Goal: Task Accomplishment & Management: Manage account settings

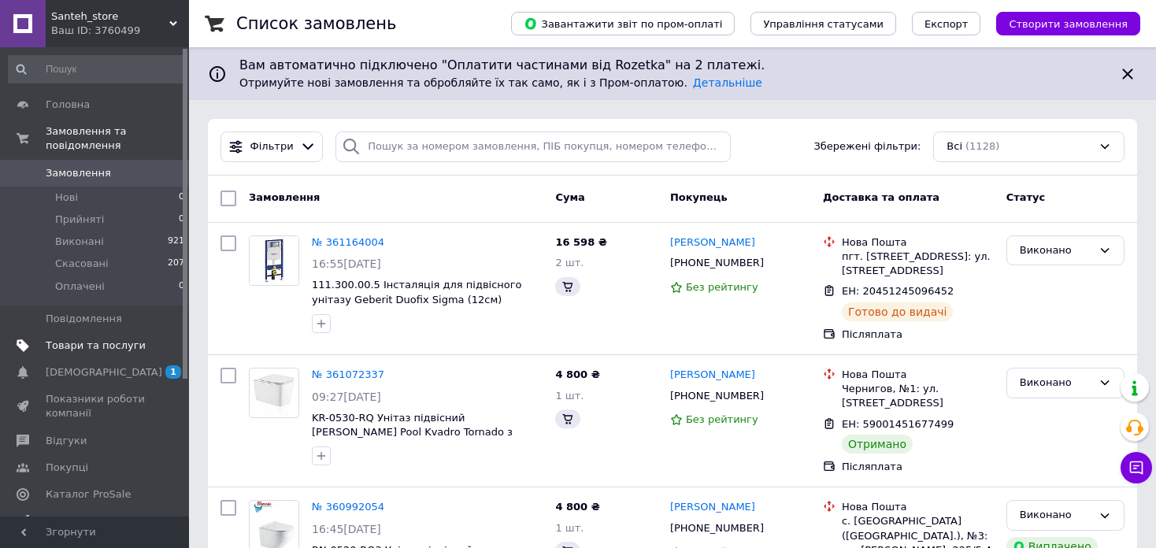
click at [56, 339] on span "Товари та послуги" at bounding box center [96, 346] width 100 height 14
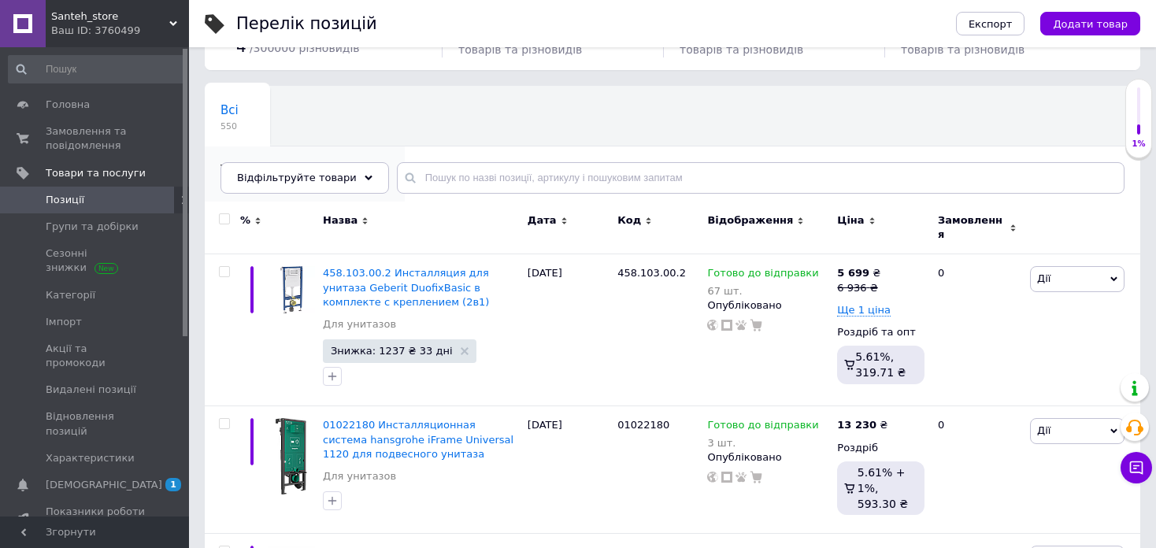
scroll to position [79, 0]
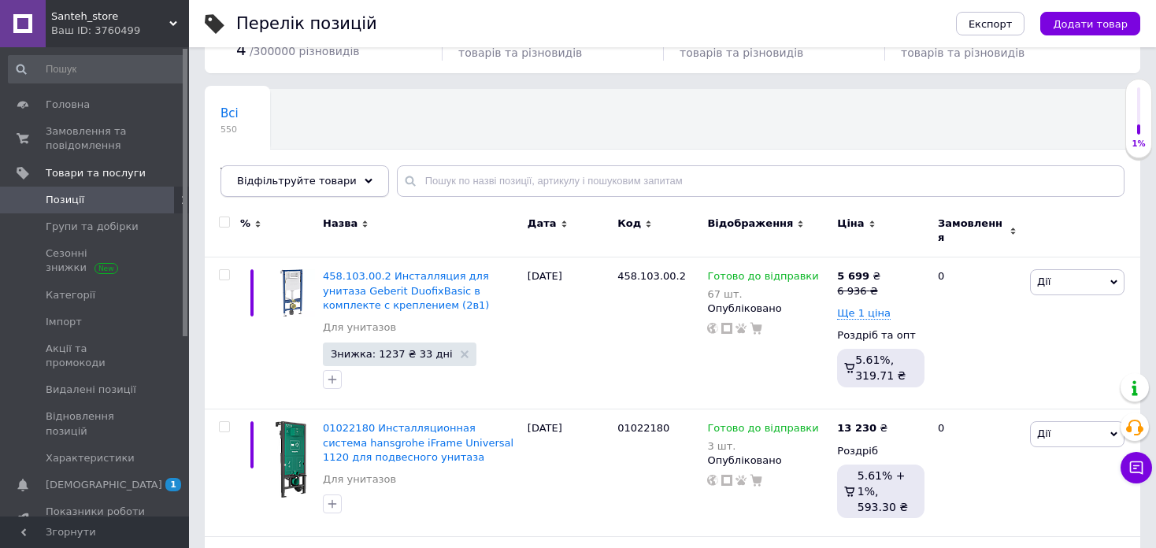
click at [342, 184] on div "Відфільтруйте товари" at bounding box center [304, 180] width 168 height 31
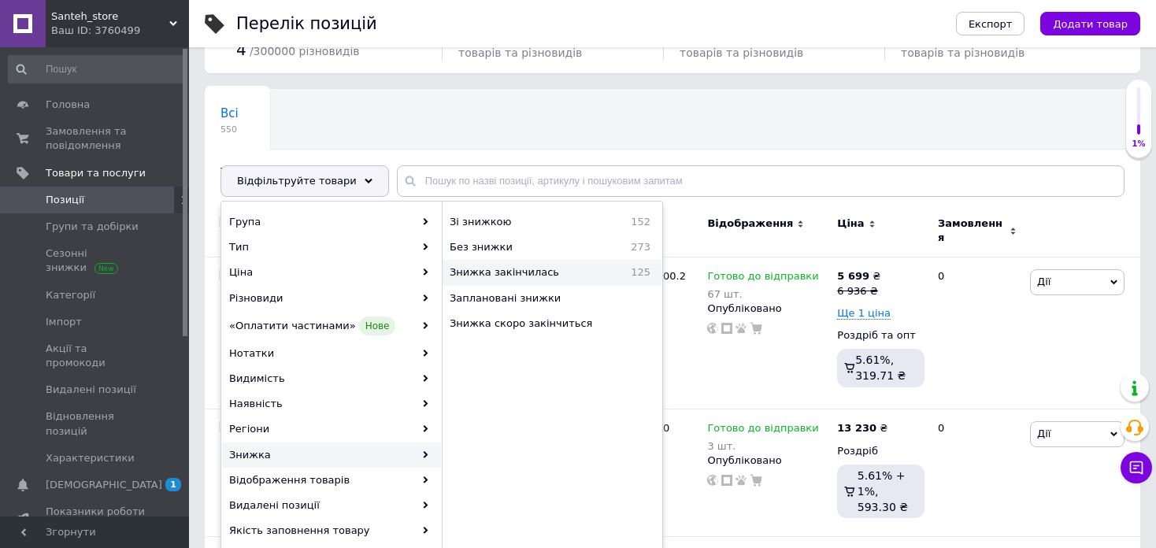
click at [498, 275] on span "Знижка закінчилась" at bounding box center [530, 272] width 161 height 14
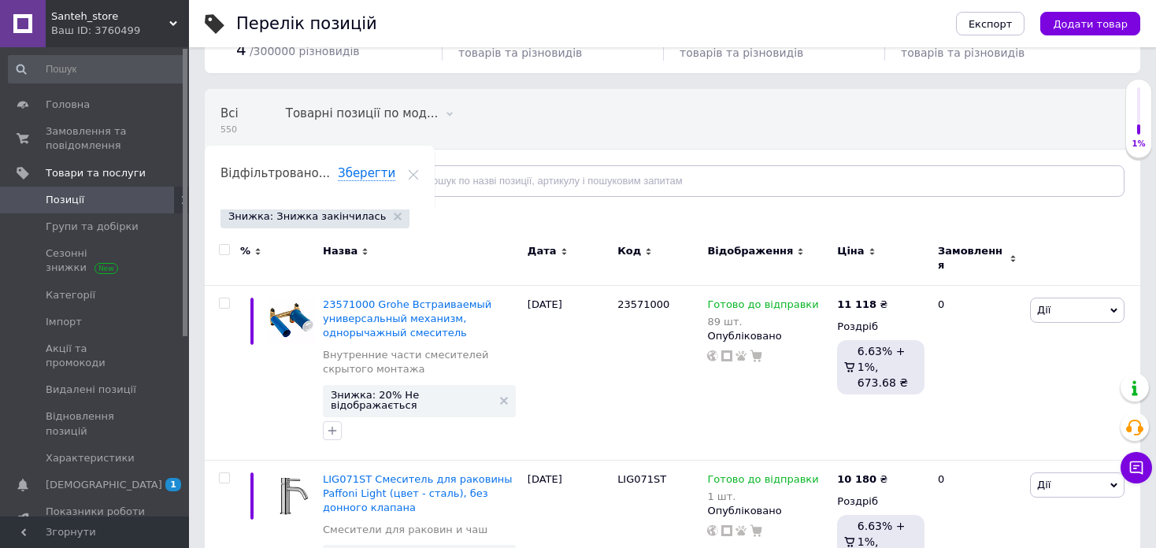
click at [224, 248] on input "checkbox" at bounding box center [224, 250] width 10 height 10
checkbox input "true"
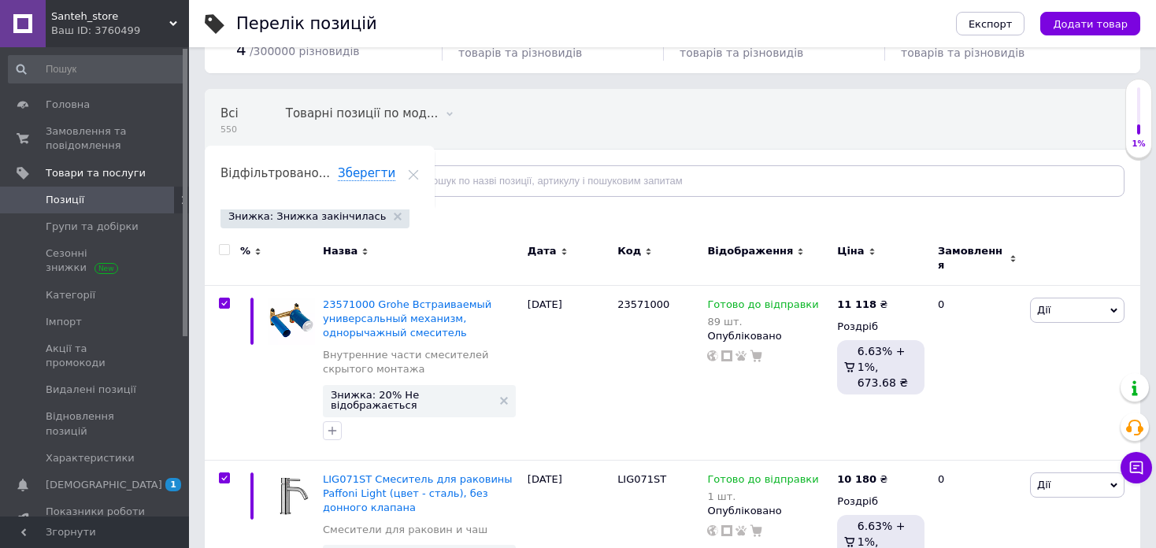
checkbox input "true"
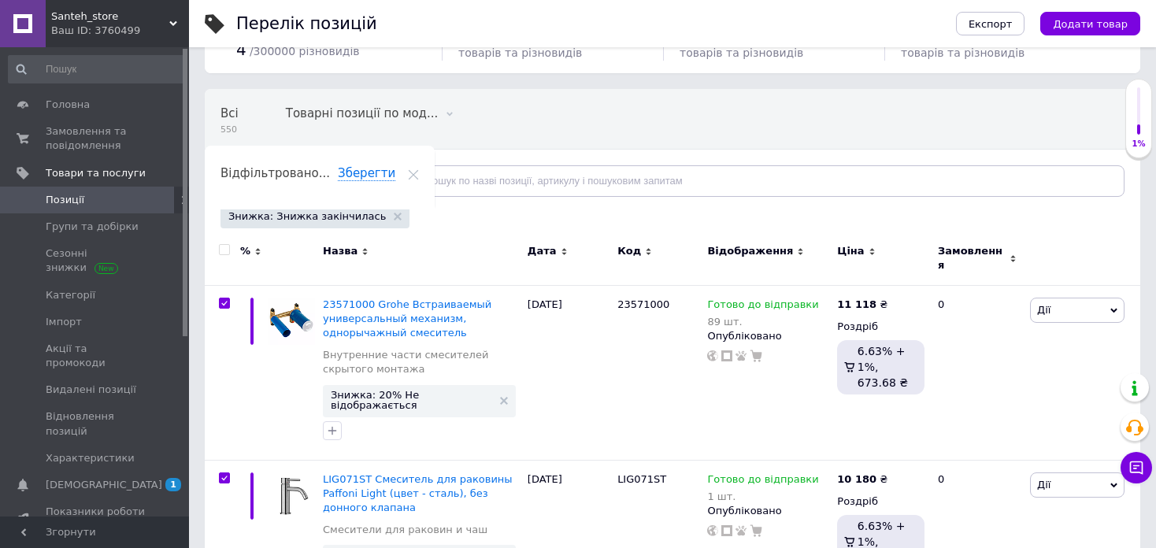
checkbox input "true"
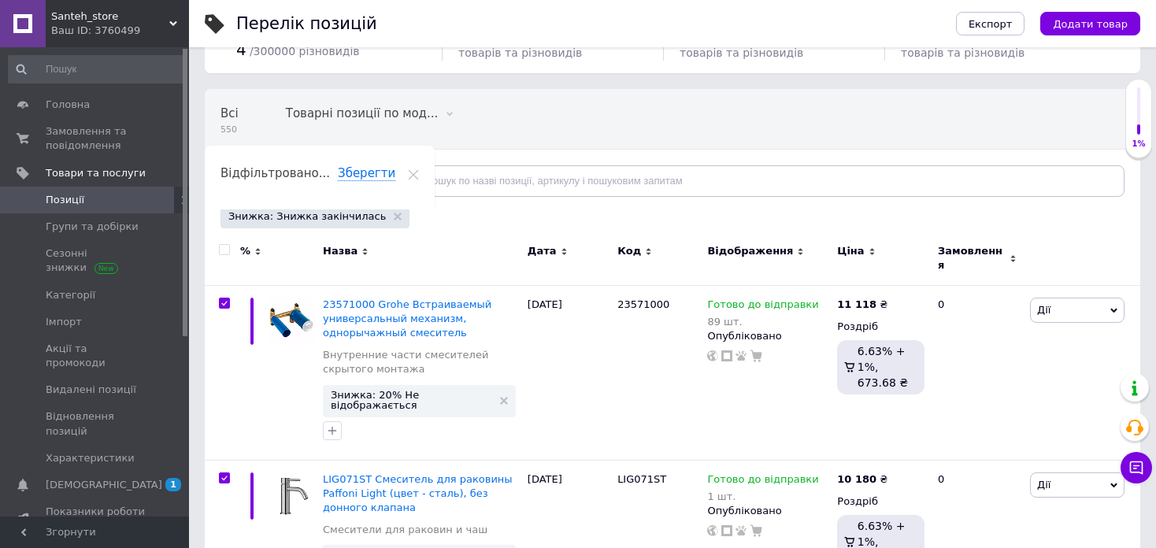
checkbox input "true"
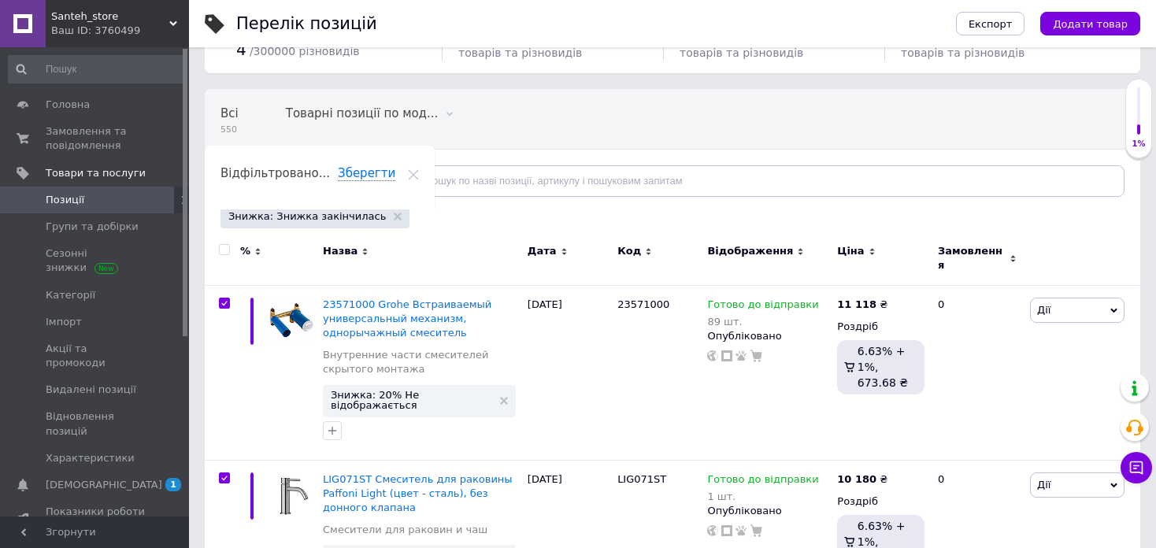
checkbox input "true"
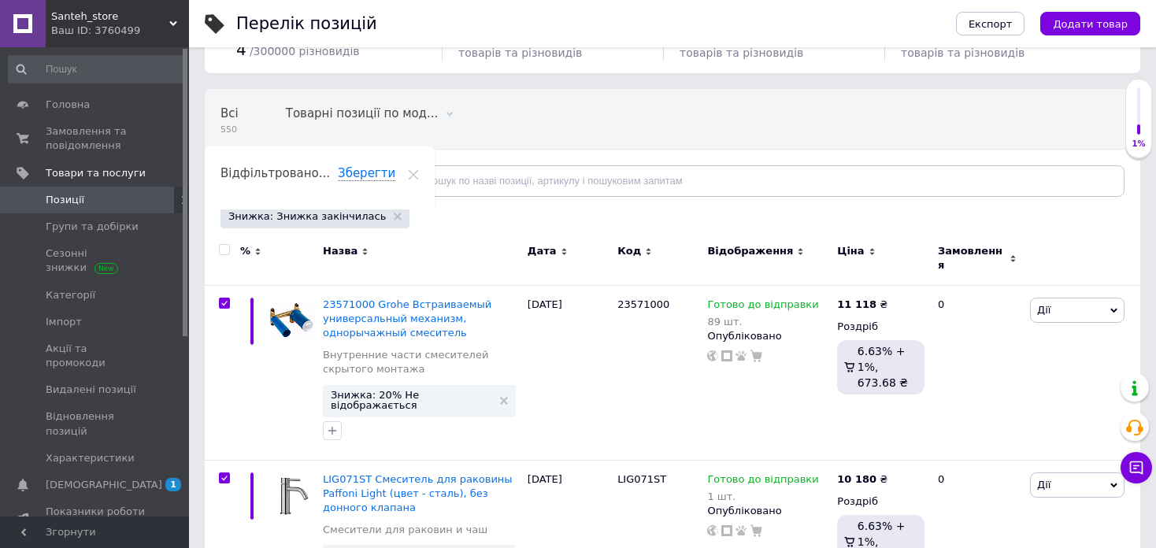
checkbox input "true"
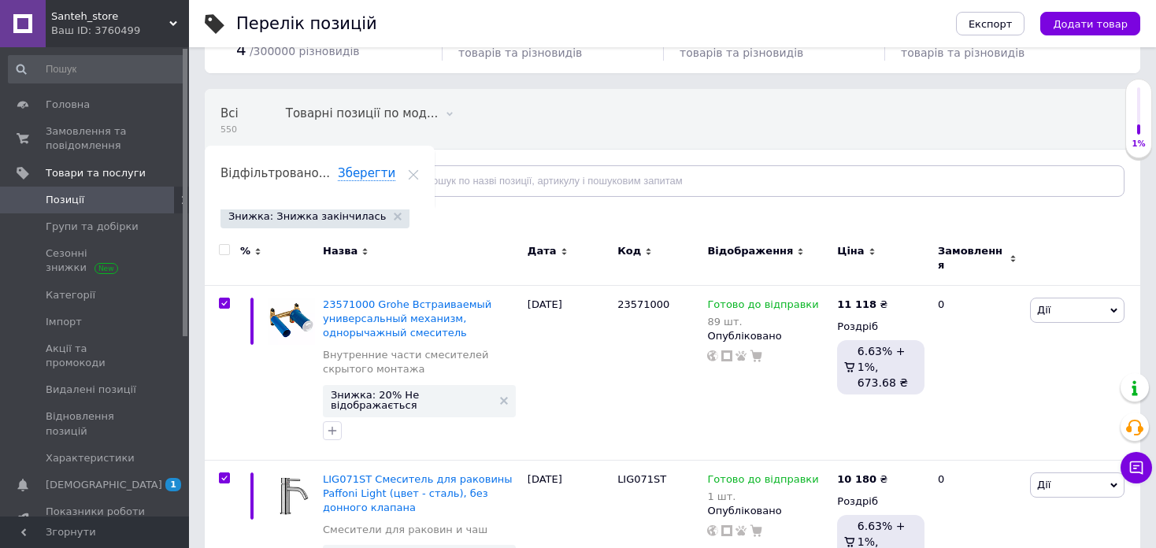
checkbox input "true"
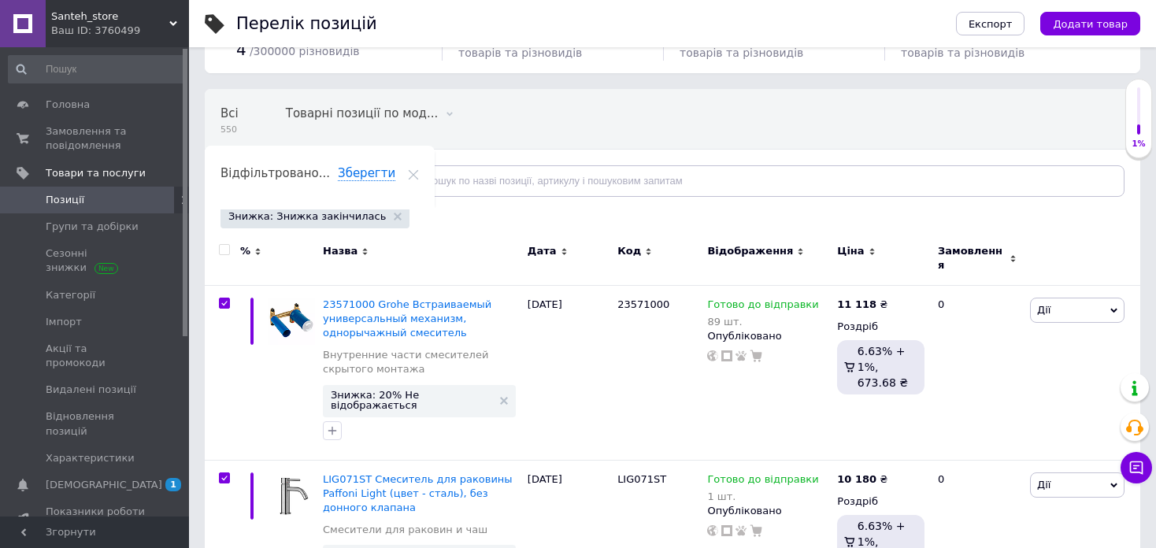
checkbox input "true"
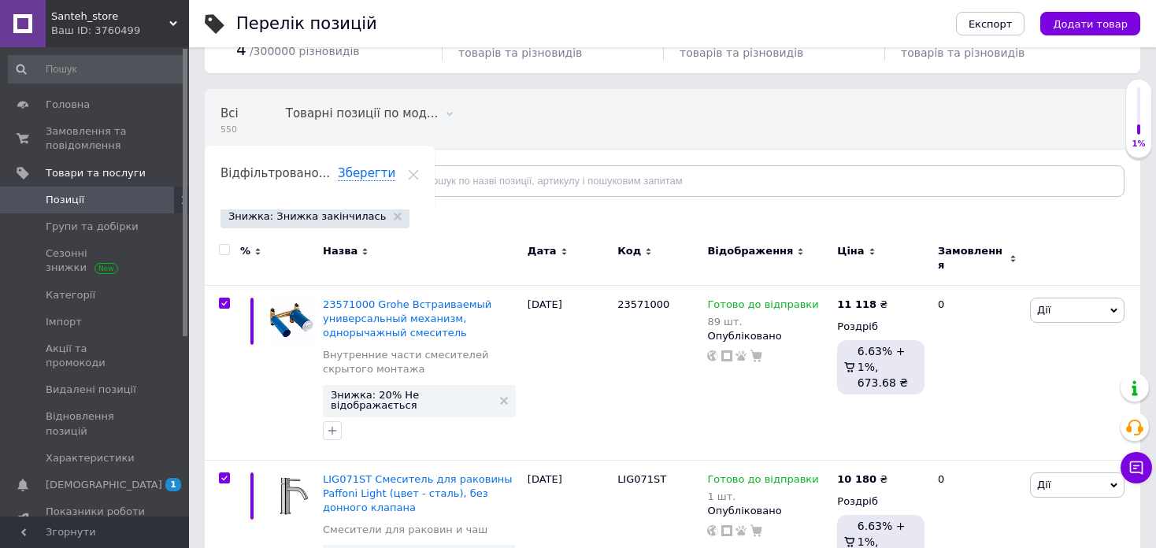
checkbox input "true"
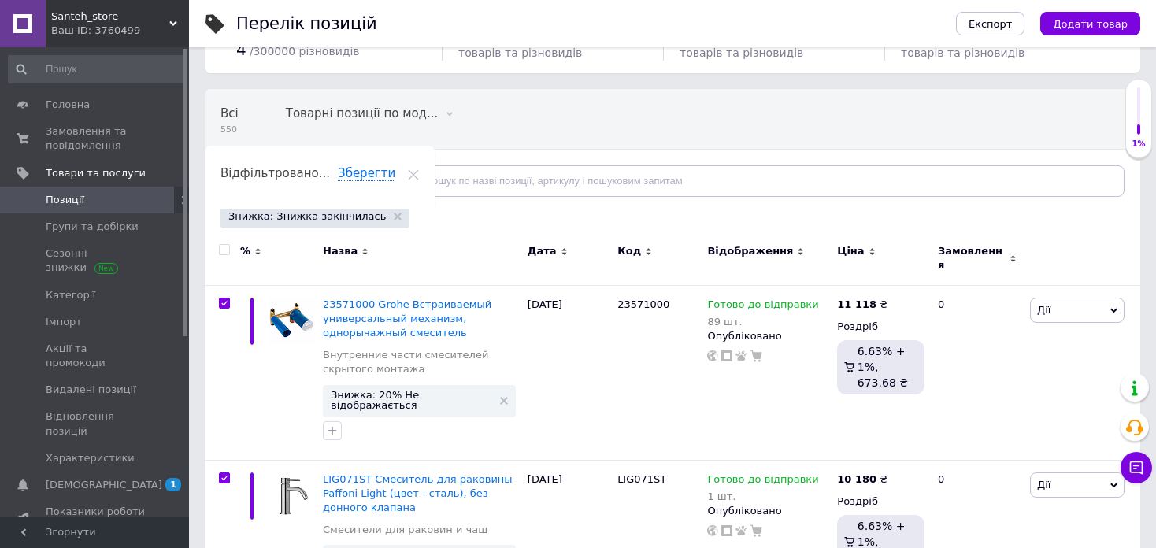
checkbox input "true"
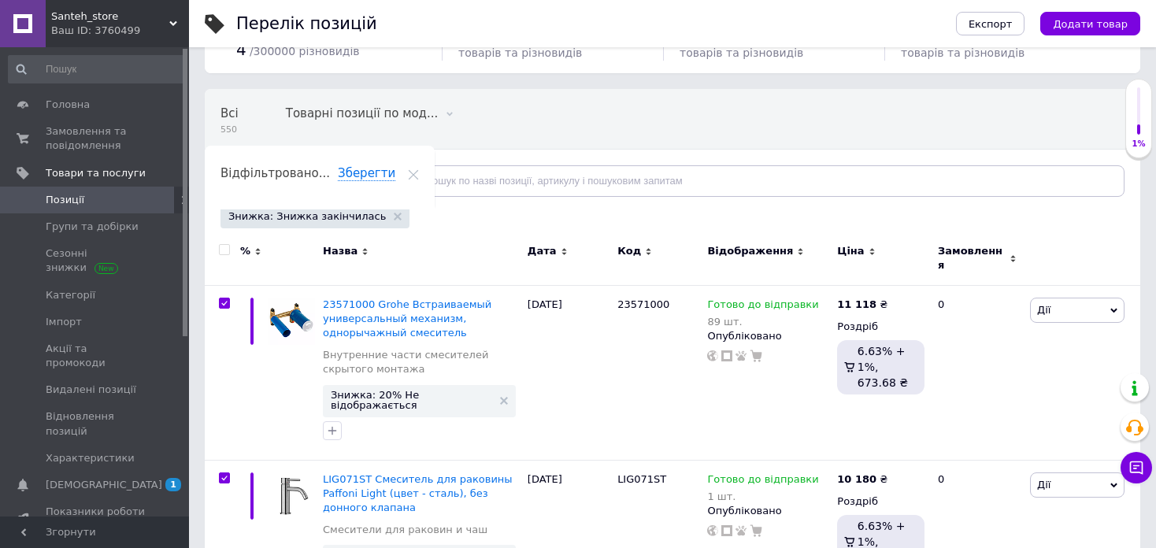
checkbox input "true"
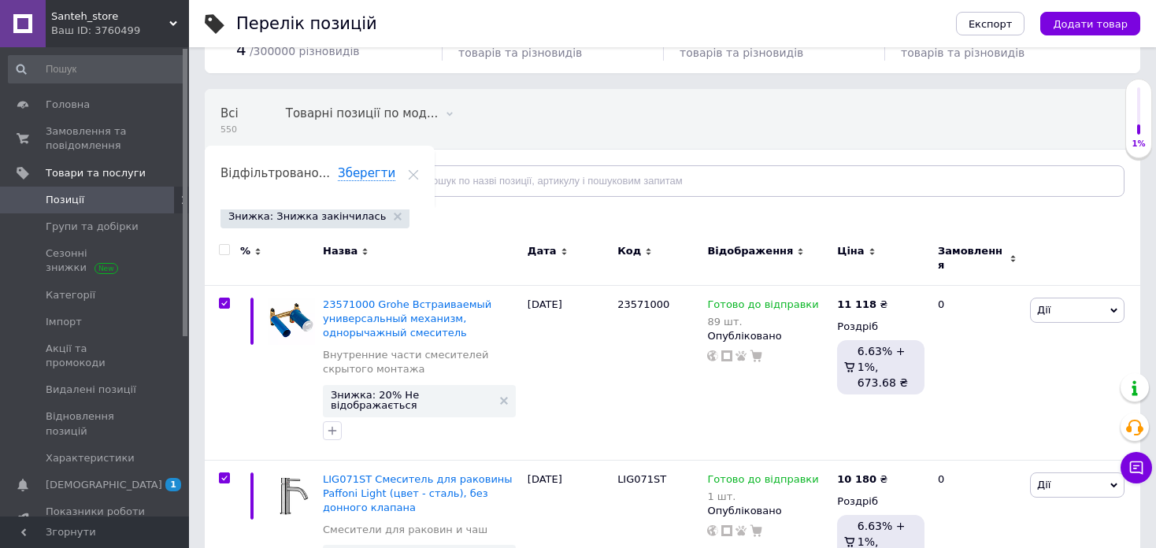
checkbox input "true"
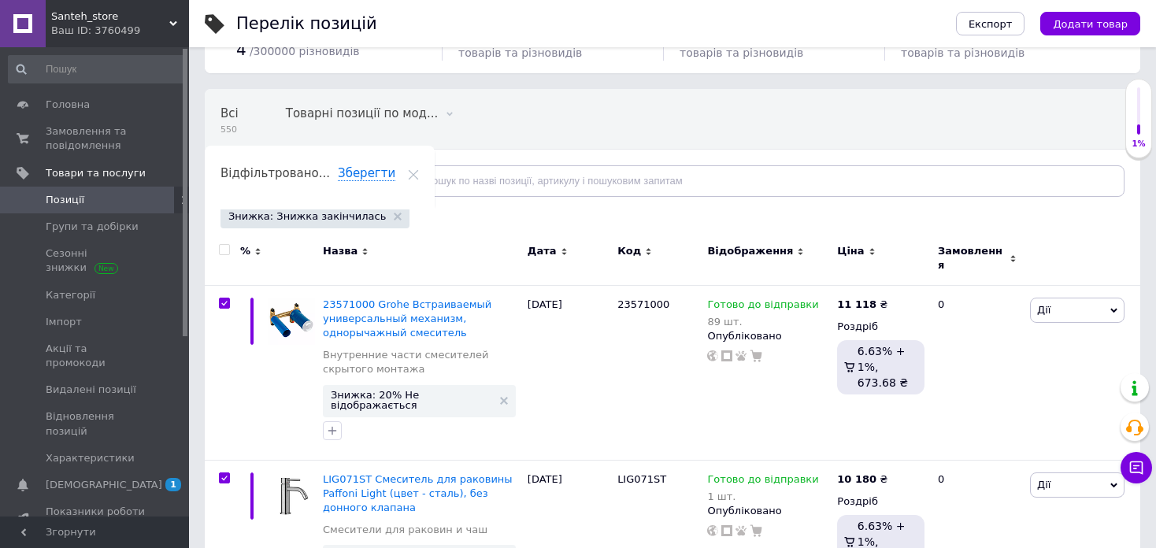
checkbox input "true"
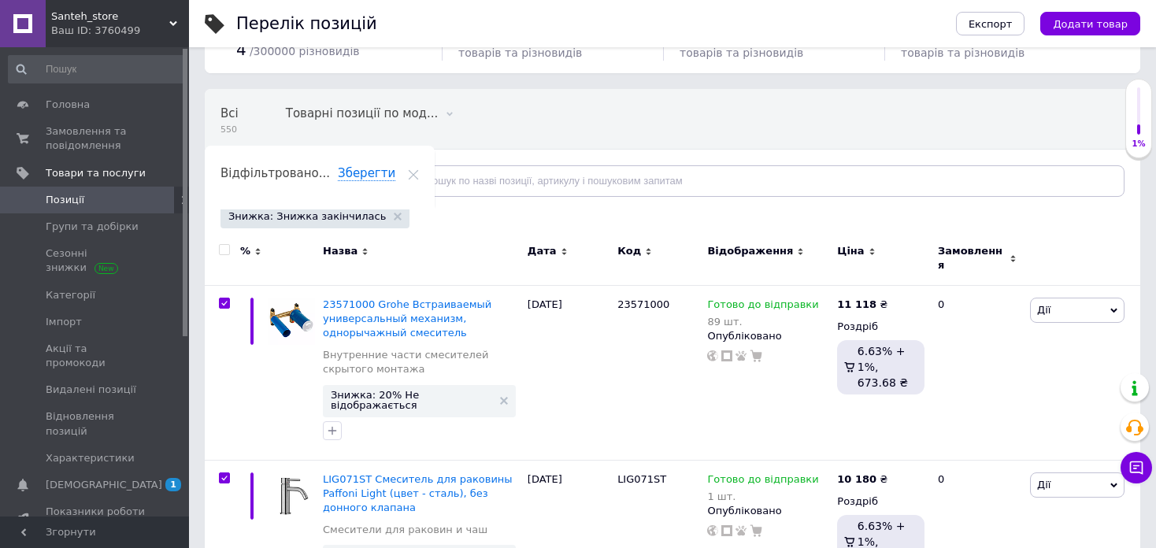
checkbox input "true"
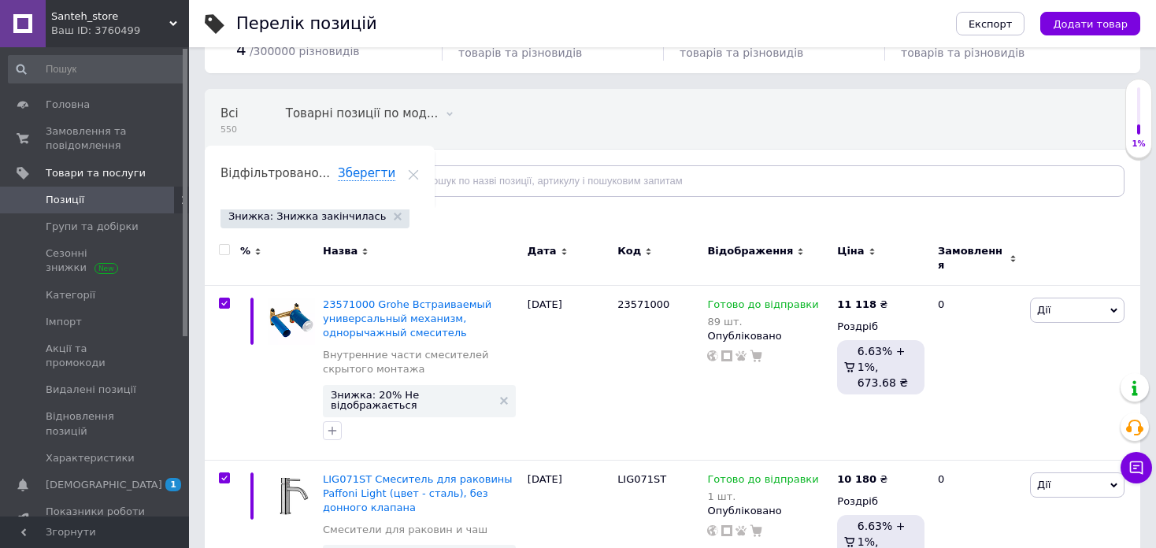
checkbox input "true"
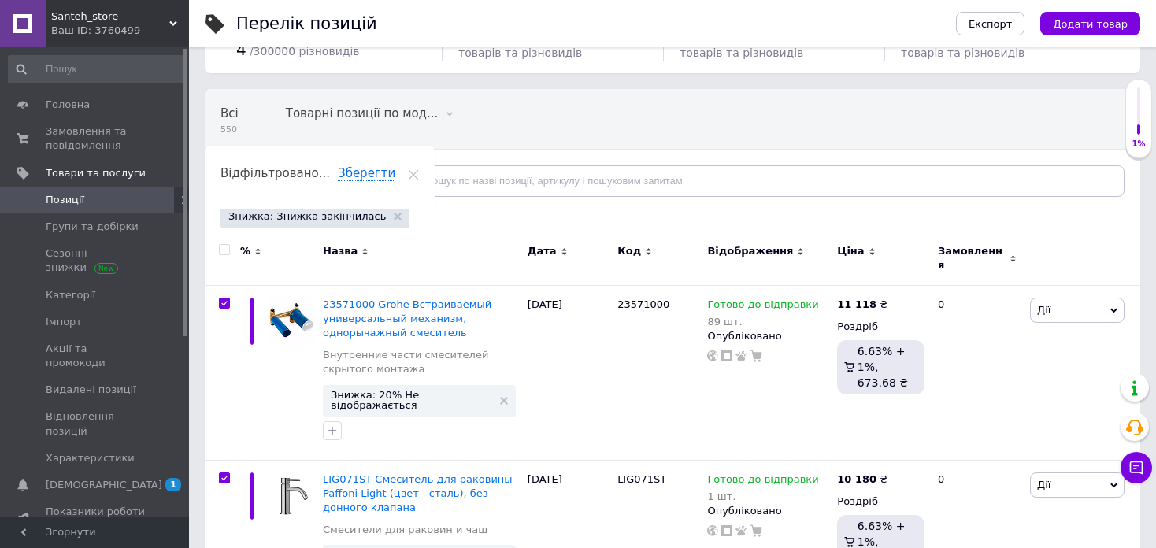
checkbox input "true"
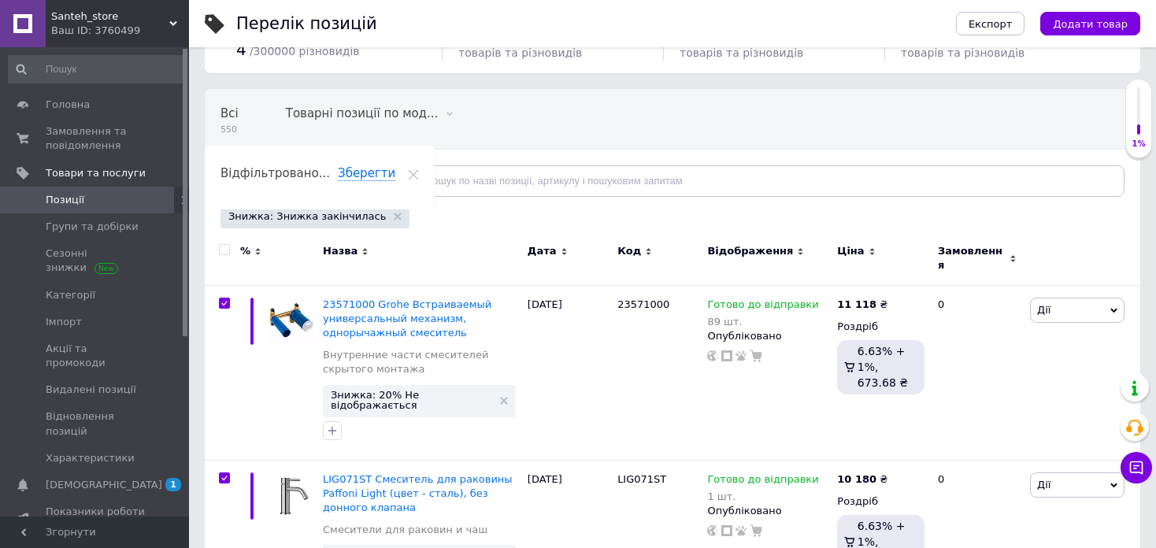
checkbox input "true"
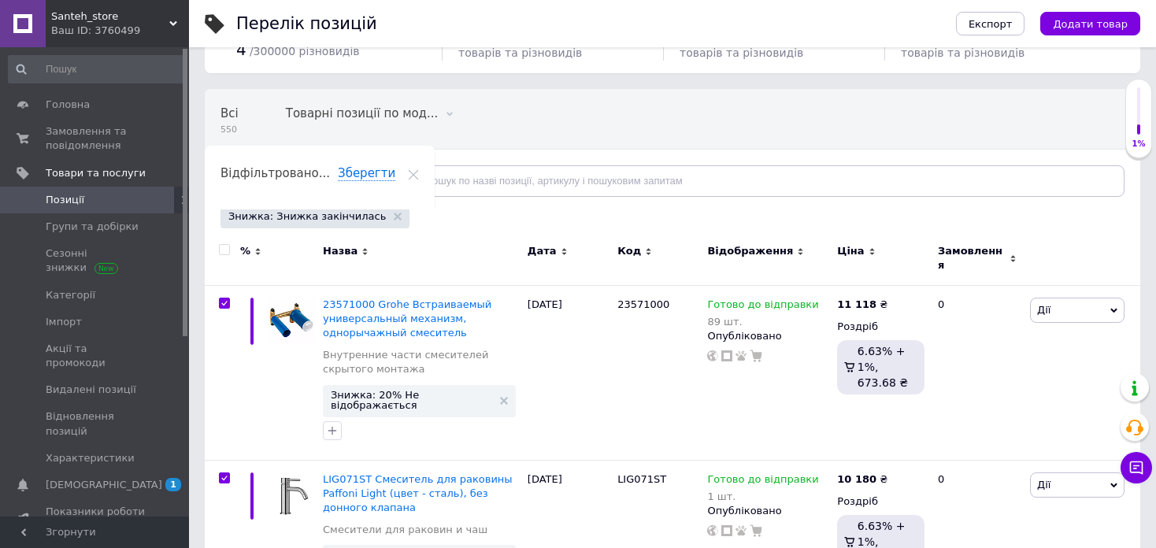
checkbox input "true"
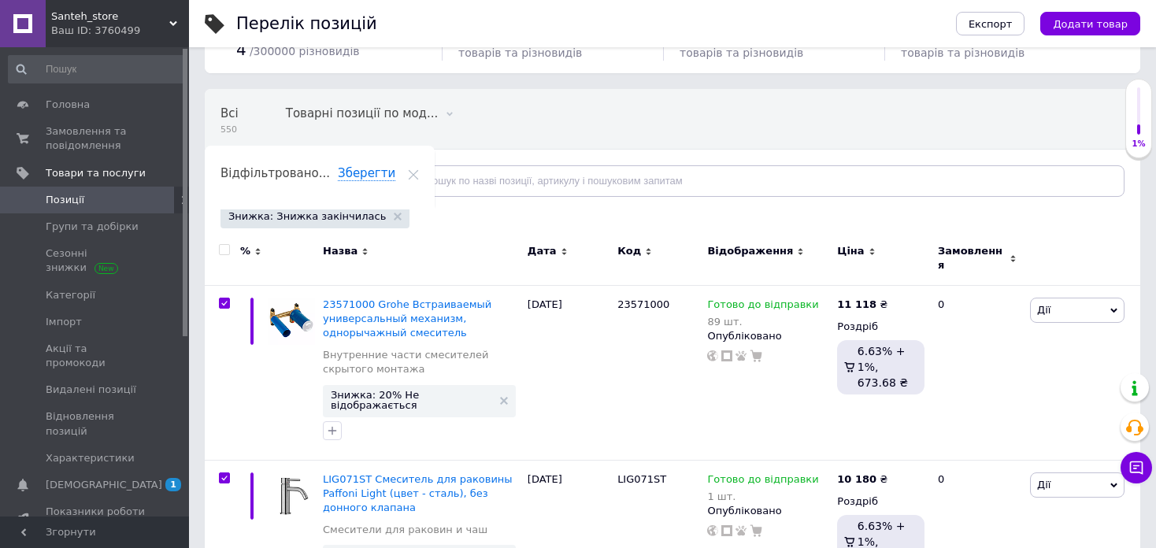
checkbox input "true"
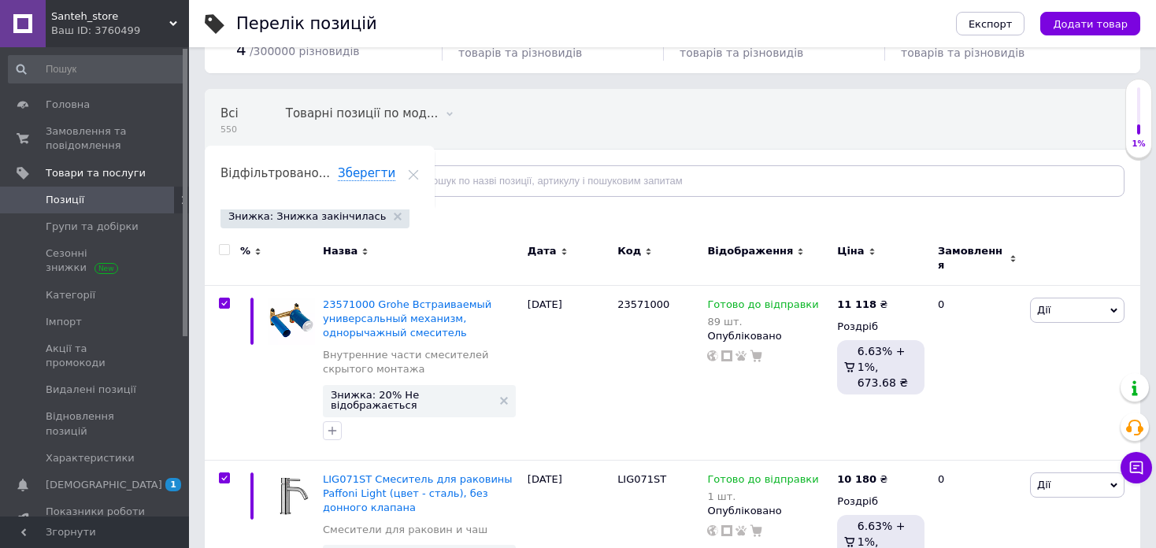
checkbox input "true"
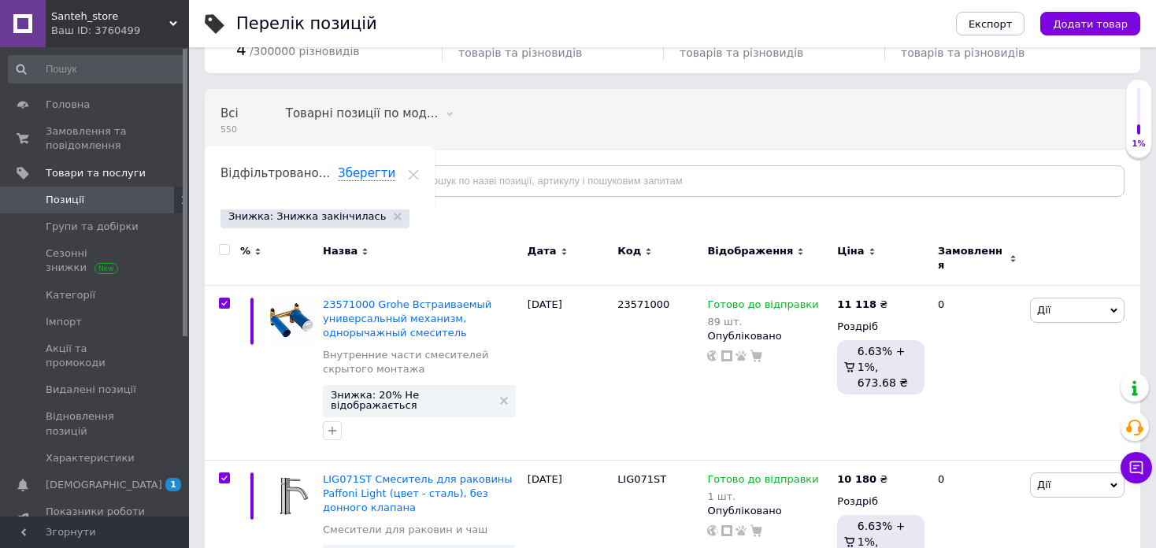
checkbox input "true"
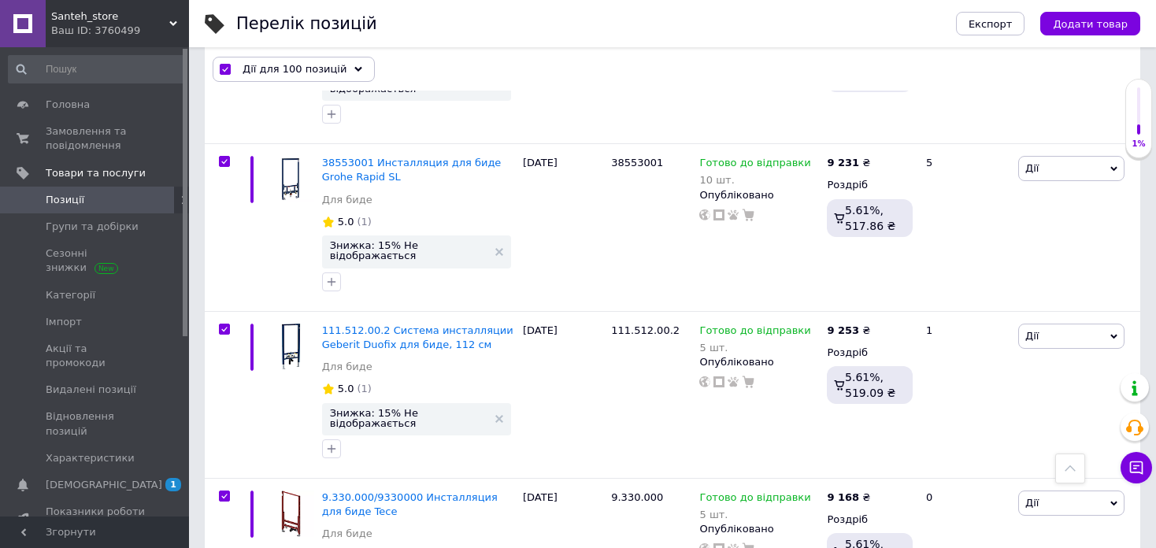
scroll to position [14872, 0]
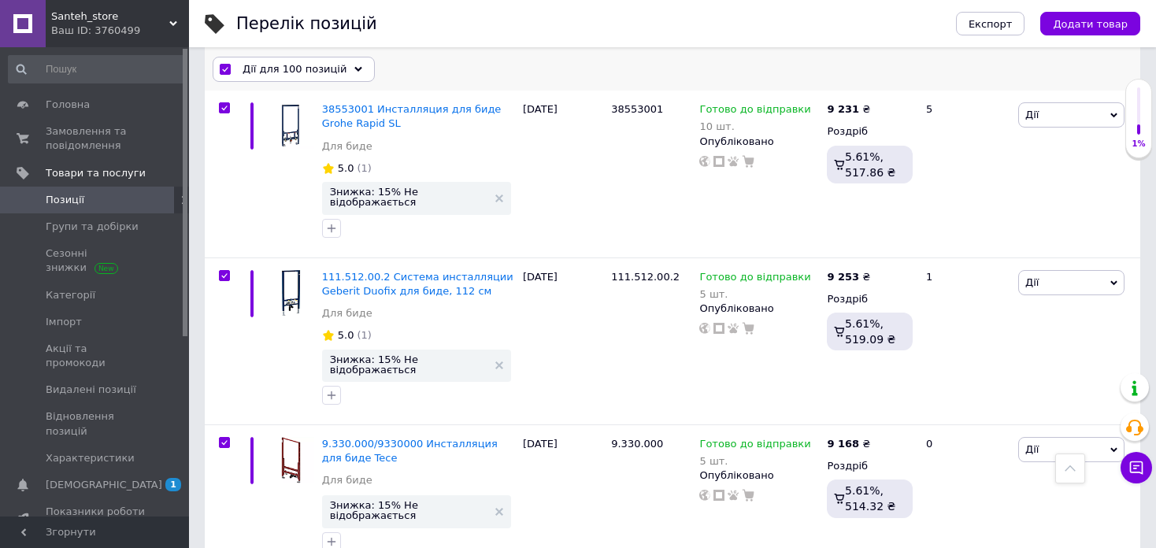
click at [336, 73] on div "Дії для 100 позицій" at bounding box center [294, 69] width 162 height 25
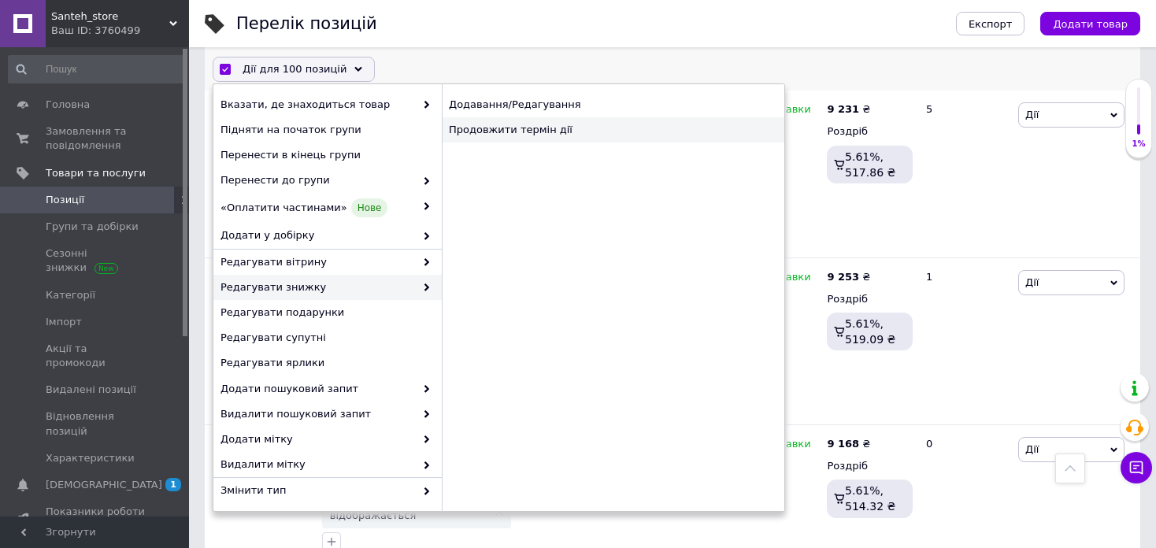
click at [531, 130] on div "Продовжити термін дії" at bounding box center [613, 129] width 342 height 25
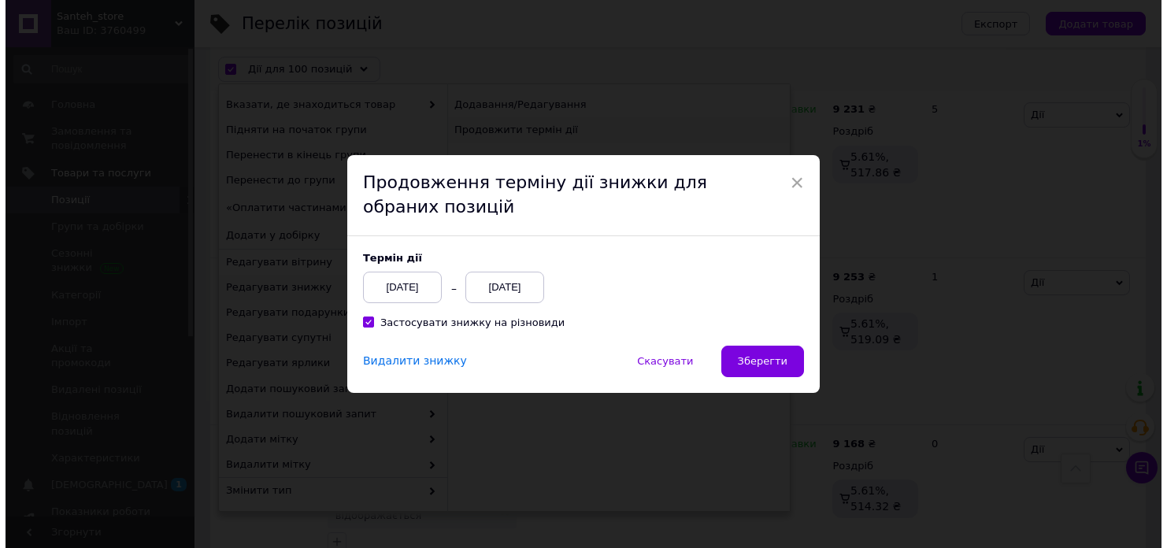
scroll to position [14808, 0]
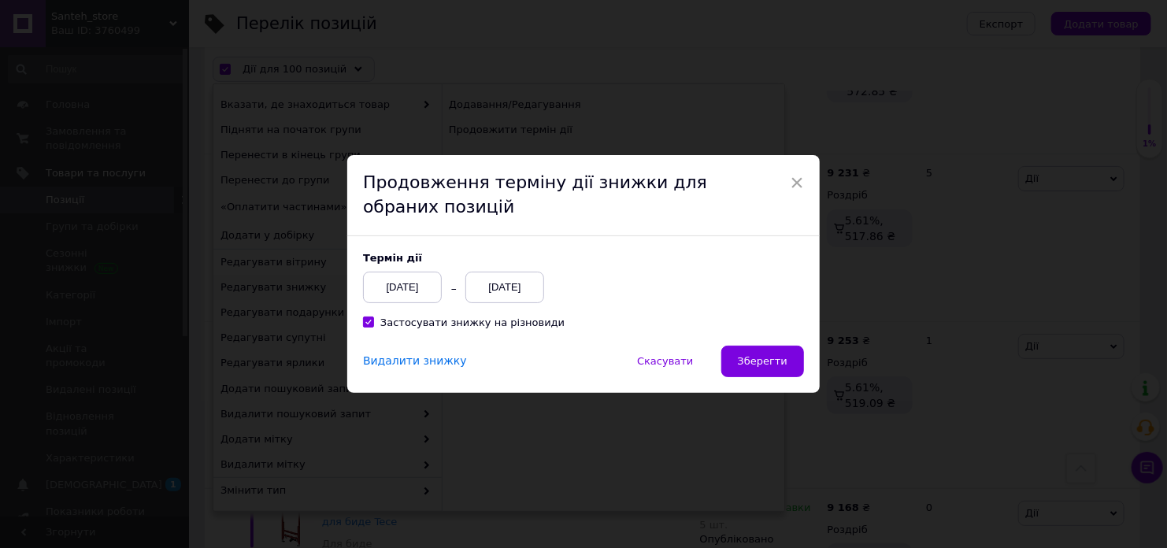
click at [367, 323] on input "Застосувати знижку на різновиди" at bounding box center [368, 321] width 10 height 10
checkbox input "false"
click at [500, 284] on div "12.09.2025" at bounding box center [504, 287] width 79 height 31
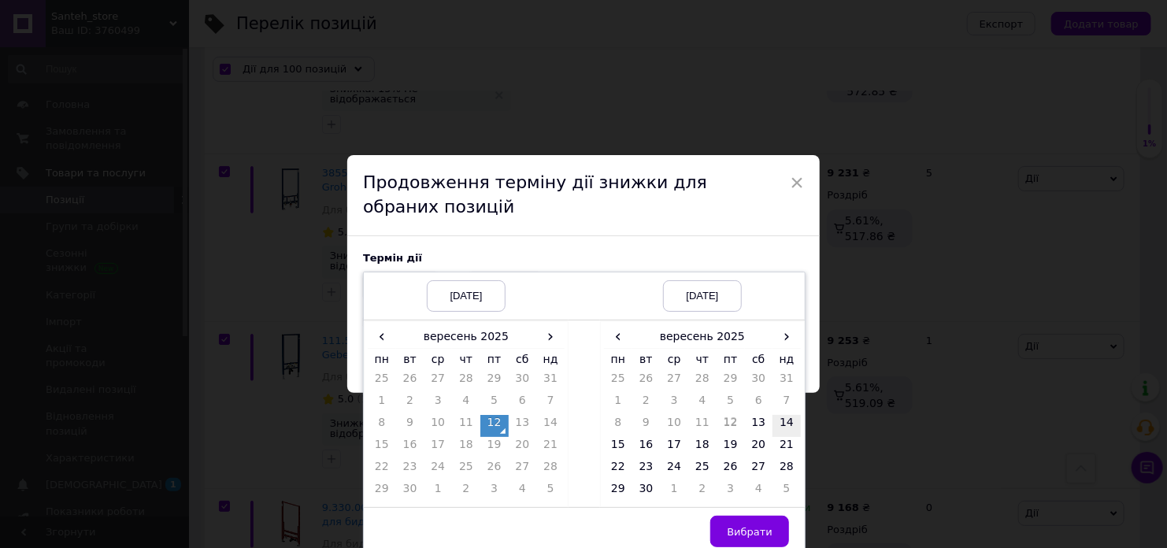
click at [779, 426] on td "14" at bounding box center [786, 426] width 28 height 22
click at [757, 529] on span "Вибрати" at bounding box center [750, 532] width 46 height 12
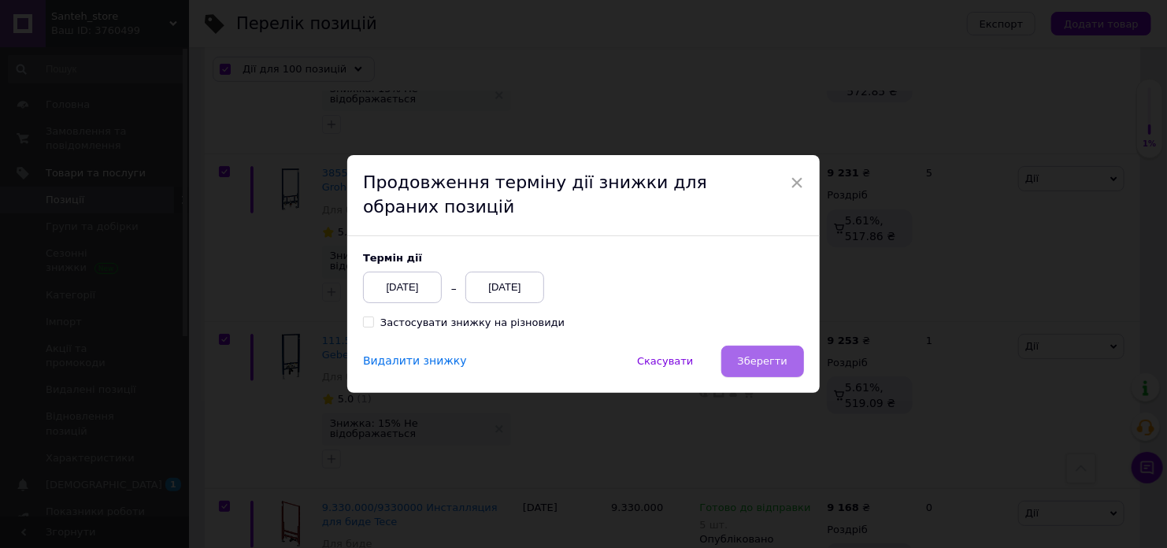
click at [755, 363] on span "Зберегти" at bounding box center [763, 361] width 50 height 12
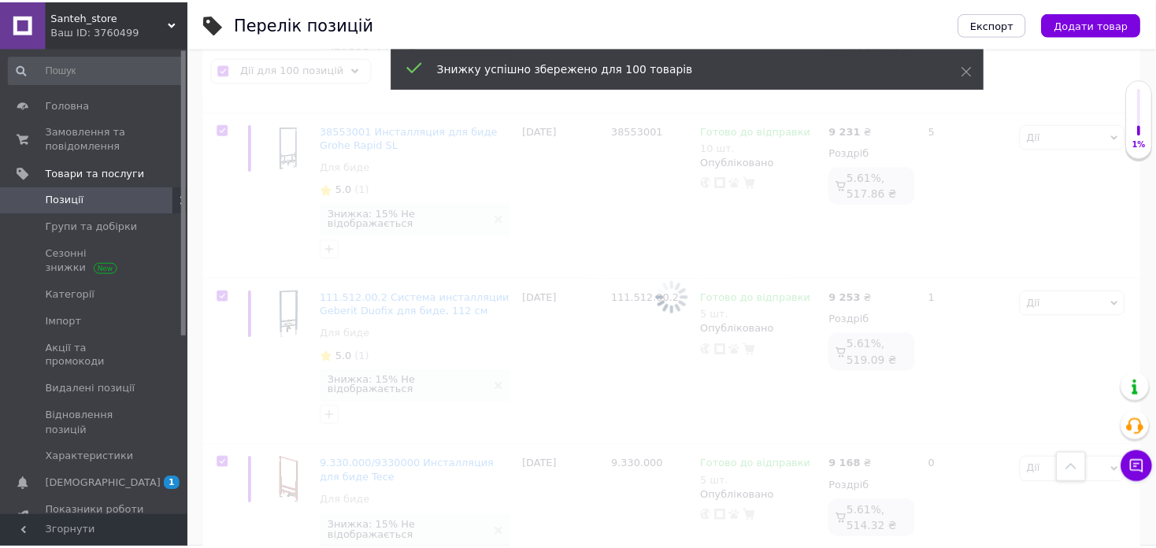
scroll to position [14743, 0]
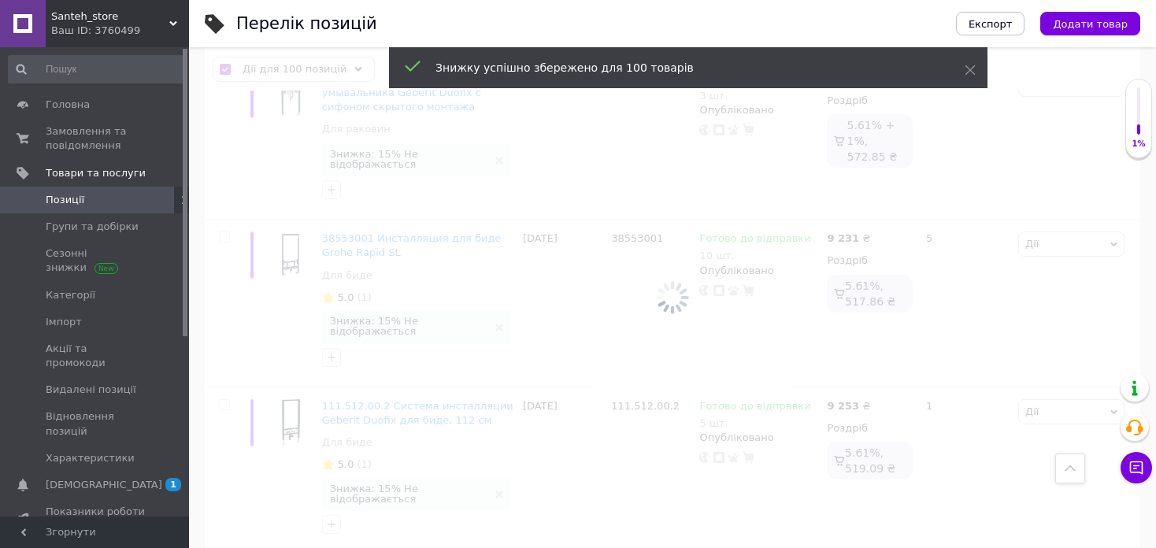
checkbox input "false"
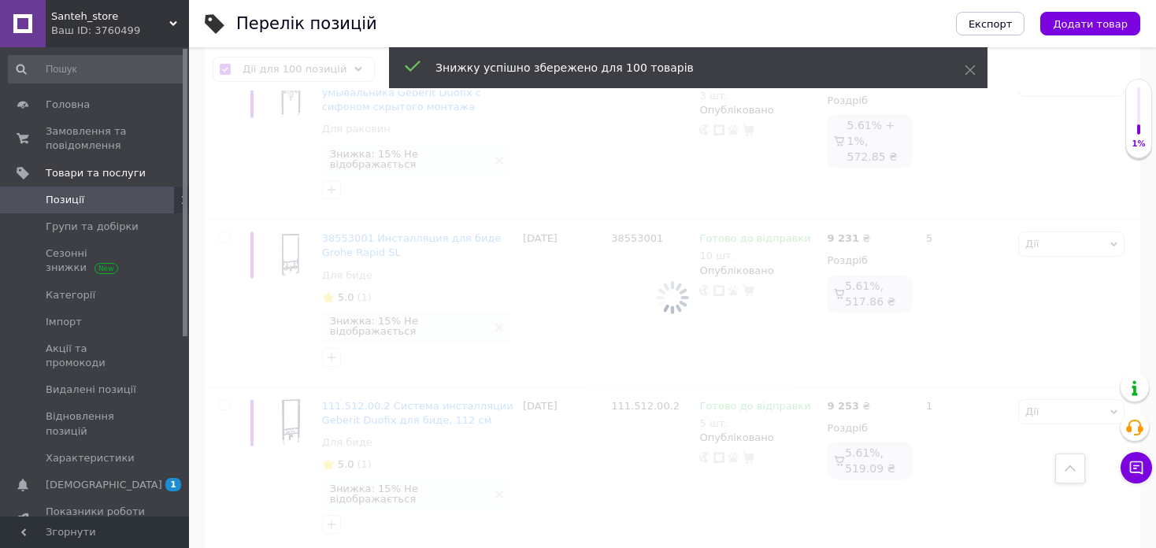
checkbox input "false"
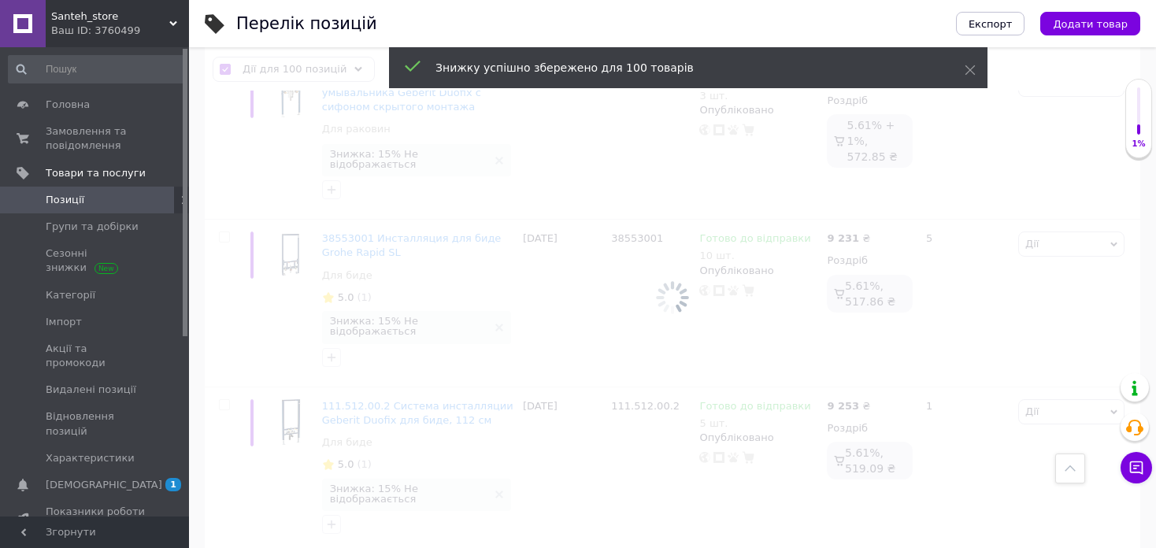
checkbox input "false"
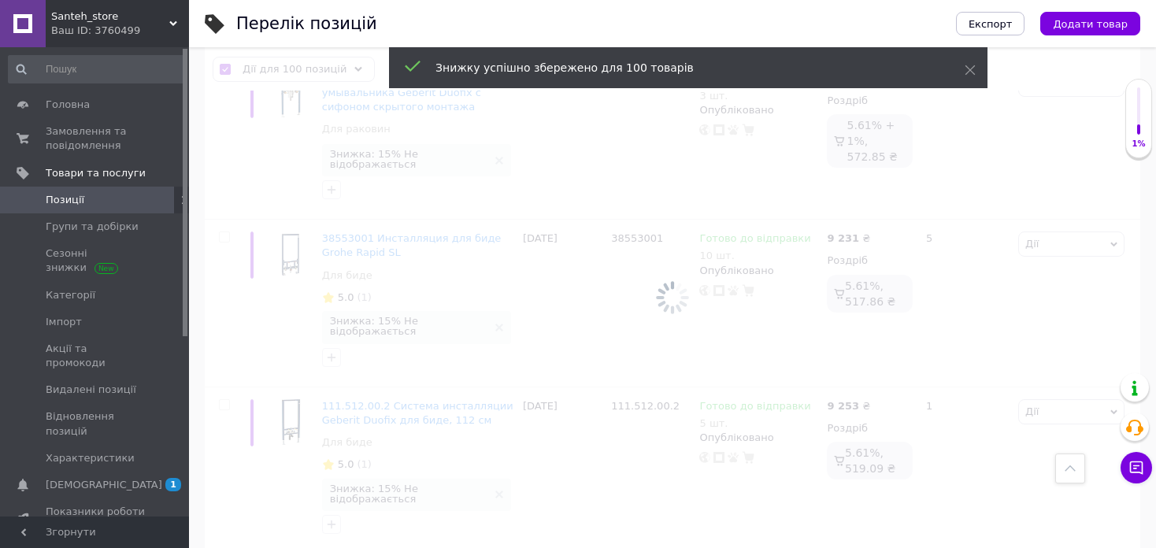
checkbox input "false"
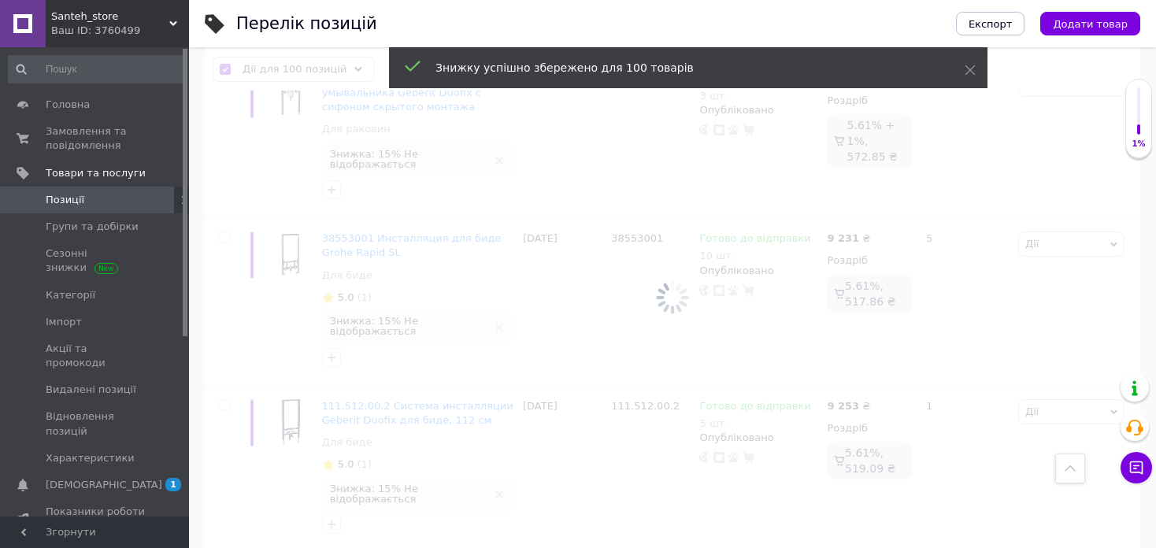
checkbox input "false"
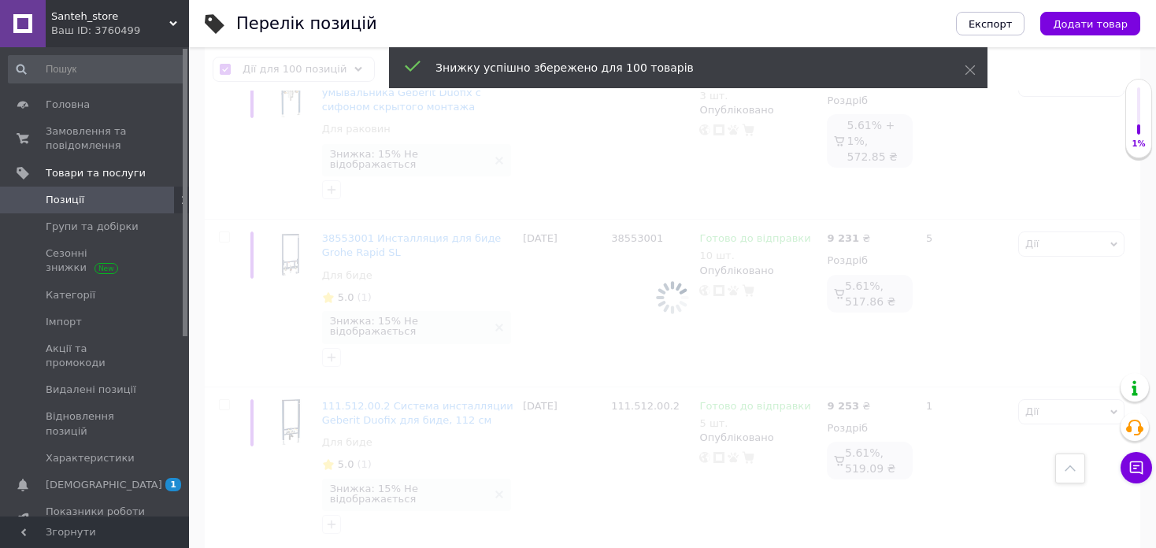
checkbox input "false"
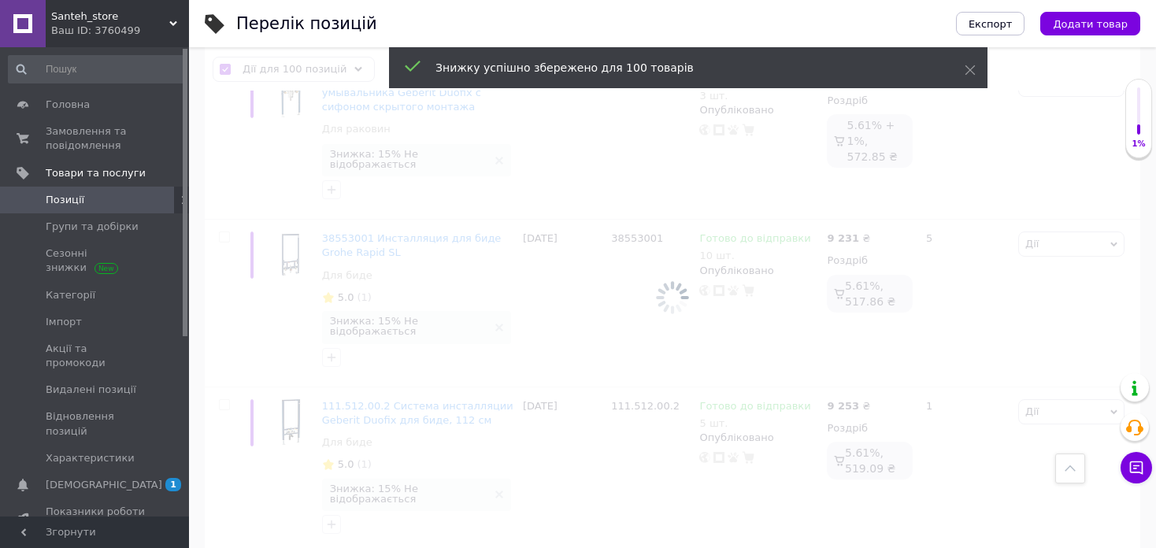
checkbox input "false"
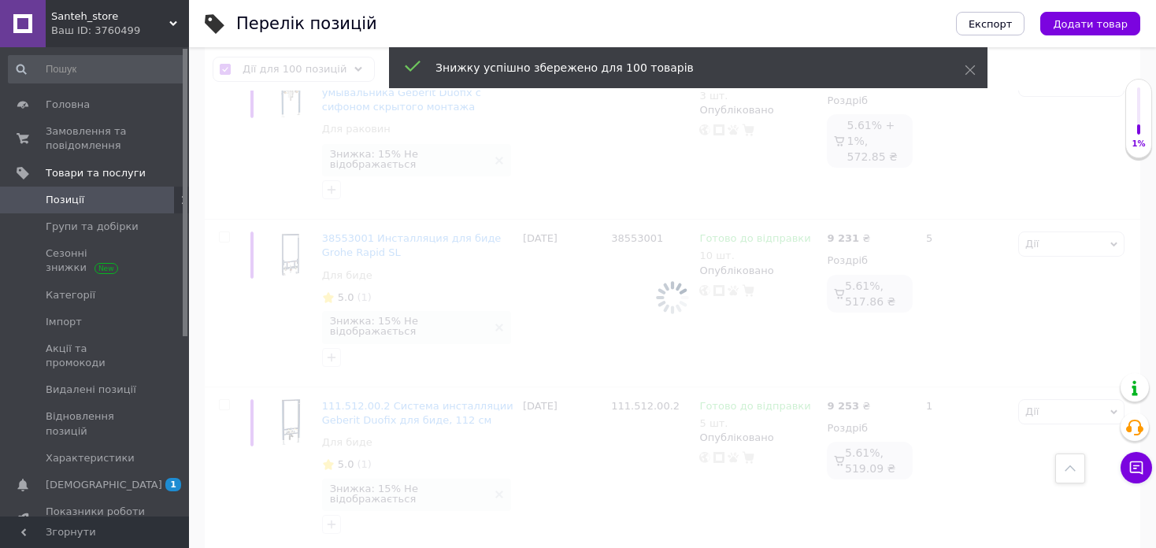
checkbox input "false"
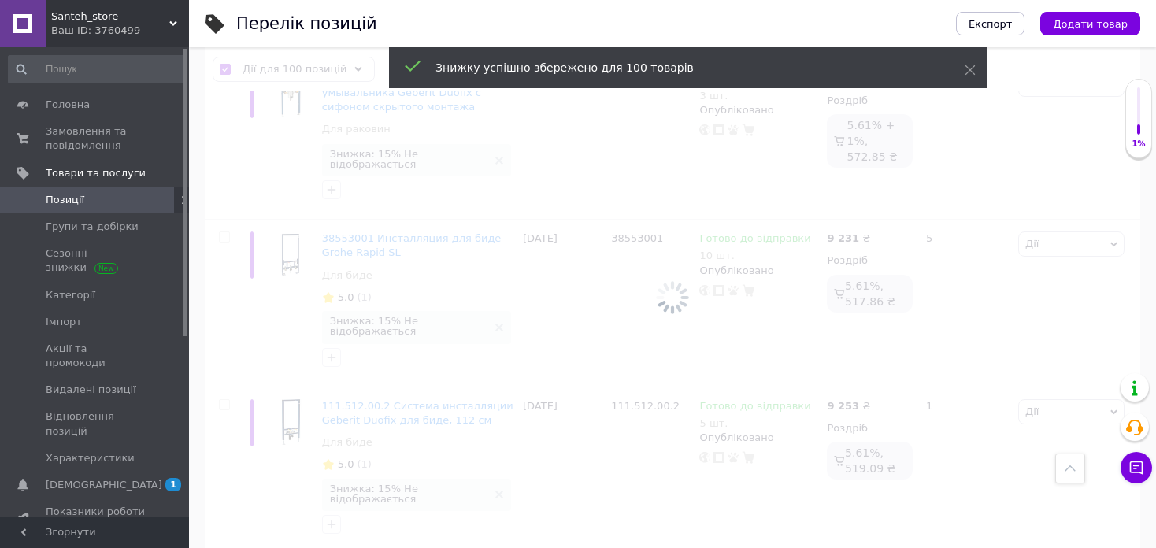
checkbox input "false"
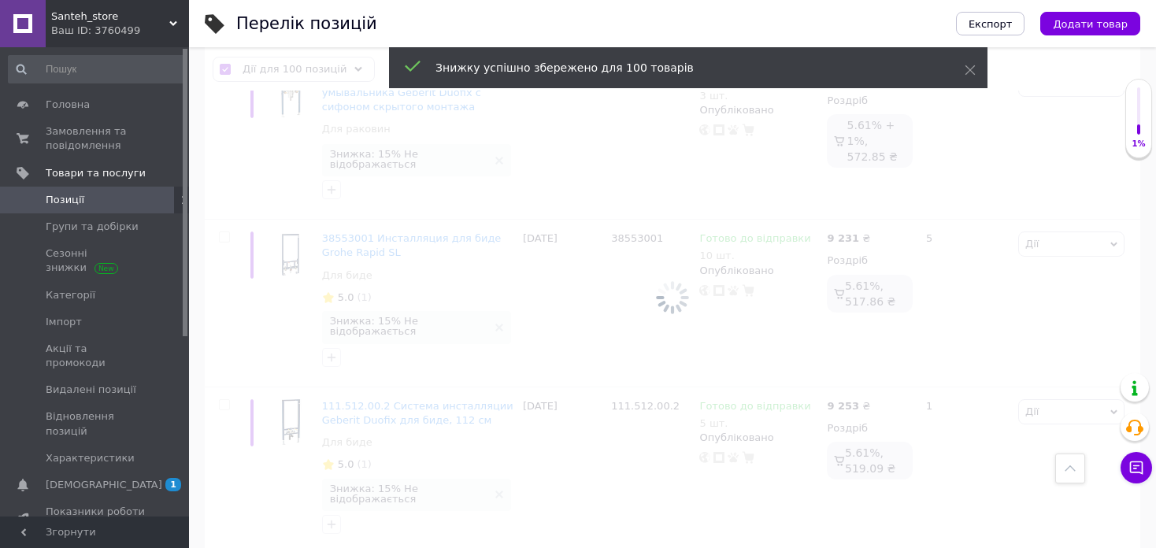
checkbox input "false"
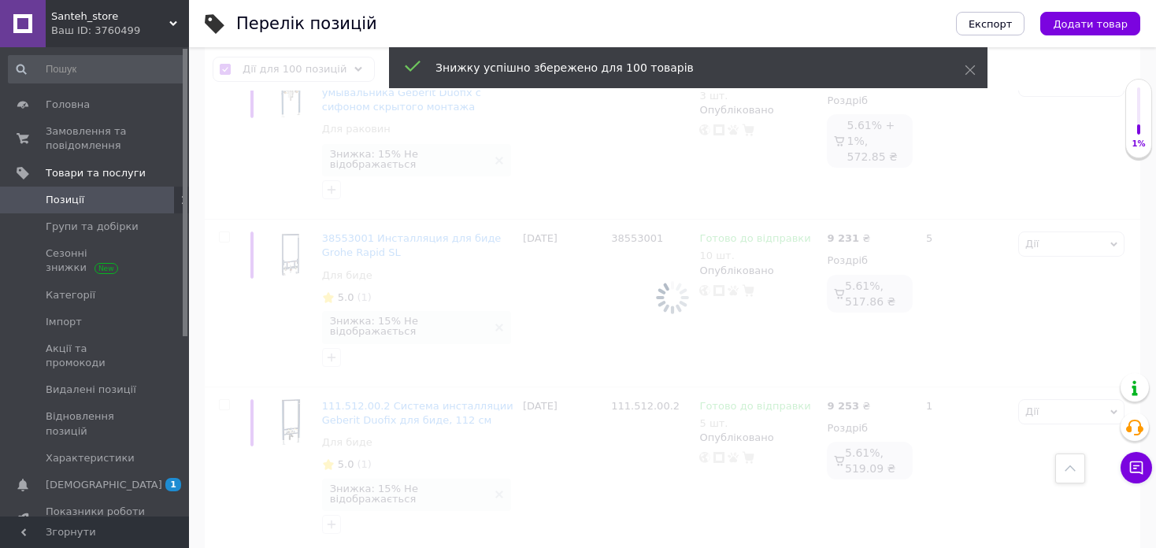
checkbox input "false"
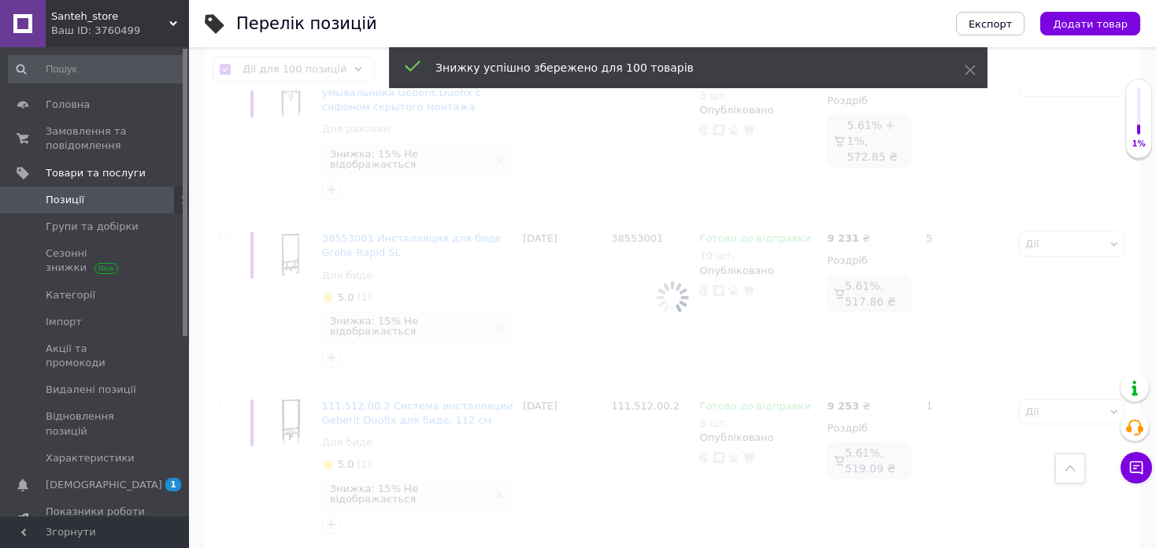
checkbox input "false"
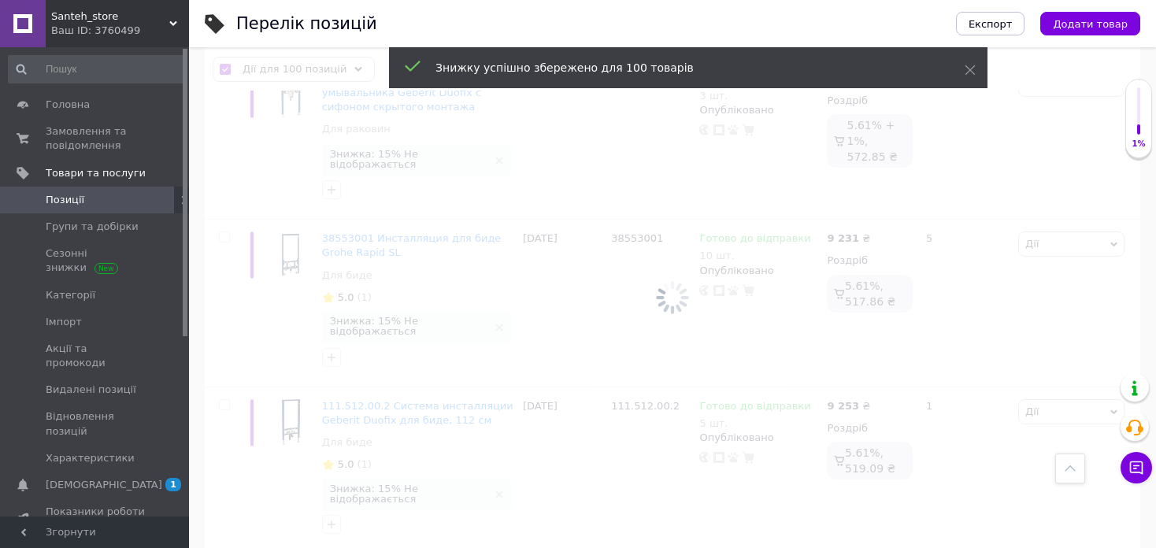
checkbox input "false"
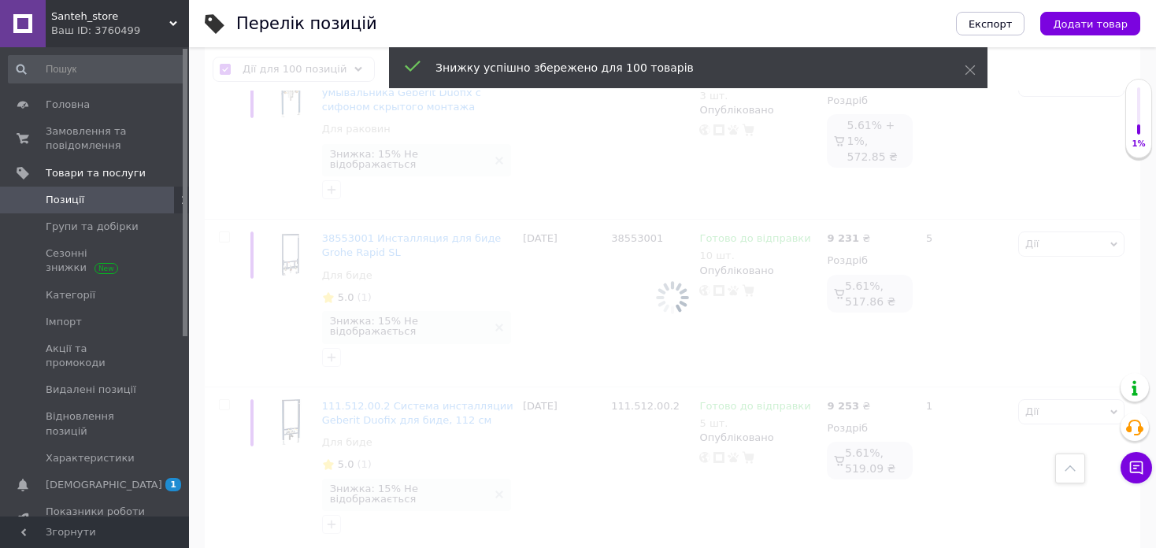
checkbox input "false"
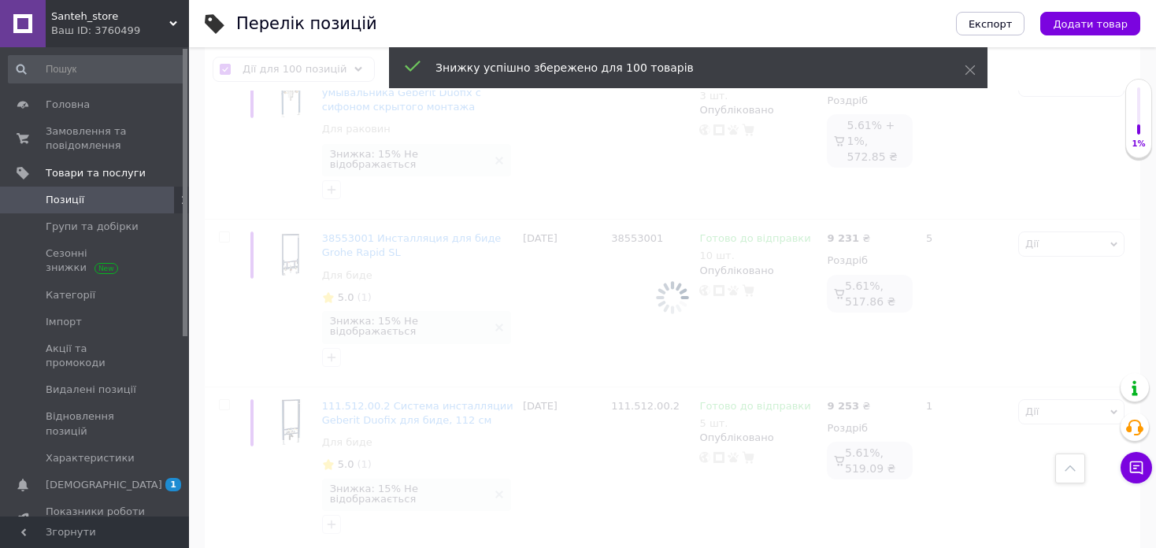
checkbox input "false"
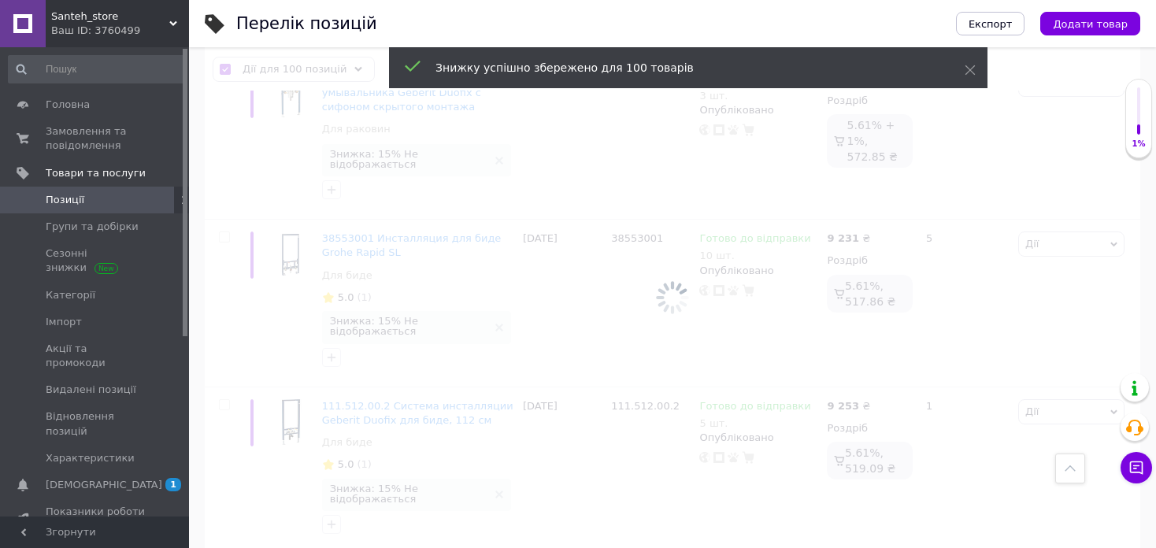
checkbox input "false"
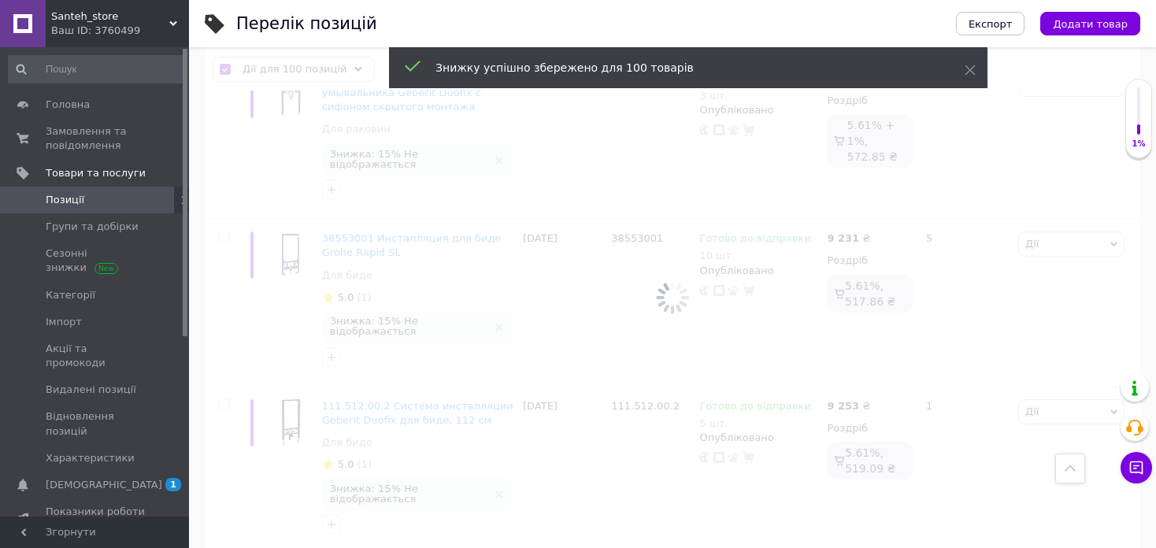
checkbox input "false"
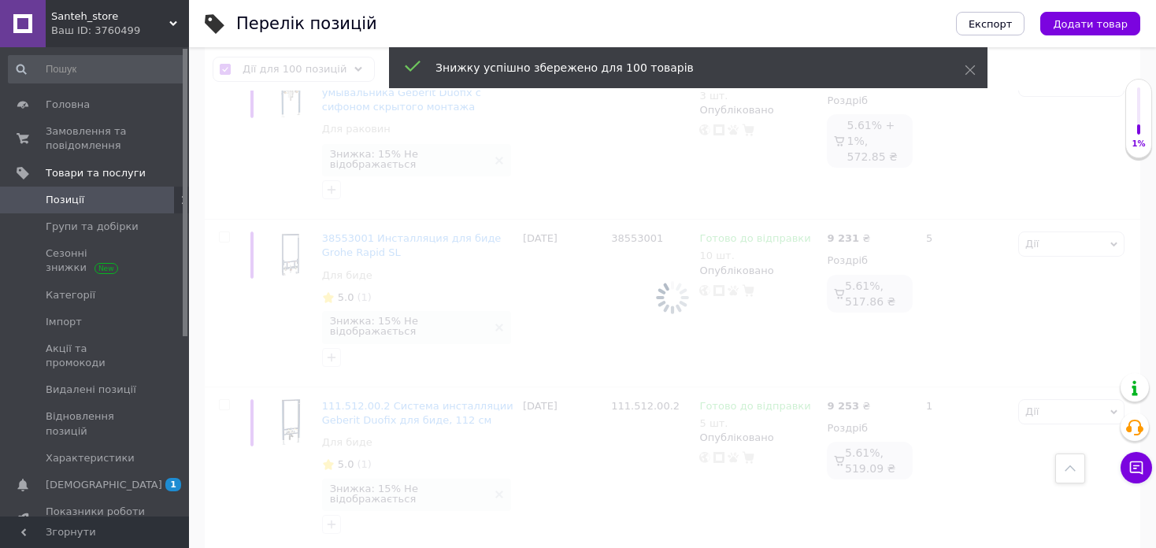
checkbox input "false"
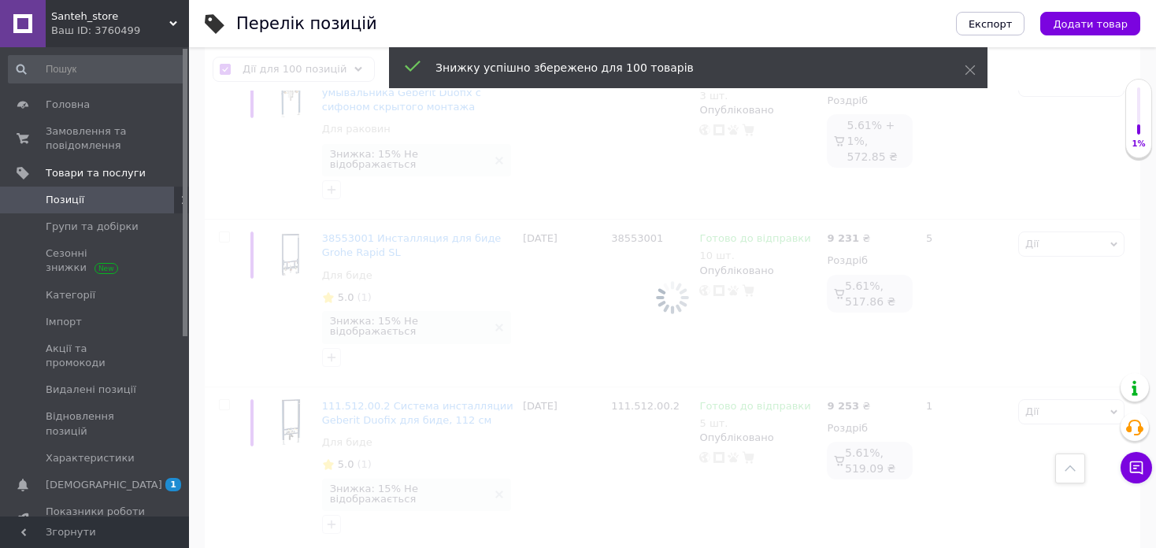
checkbox input "false"
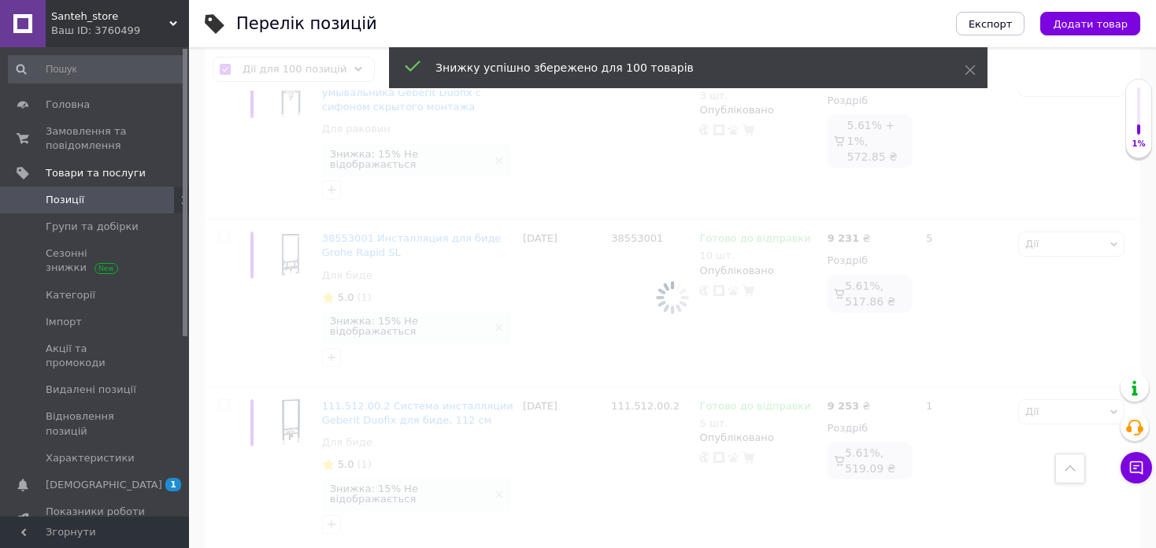
checkbox input "false"
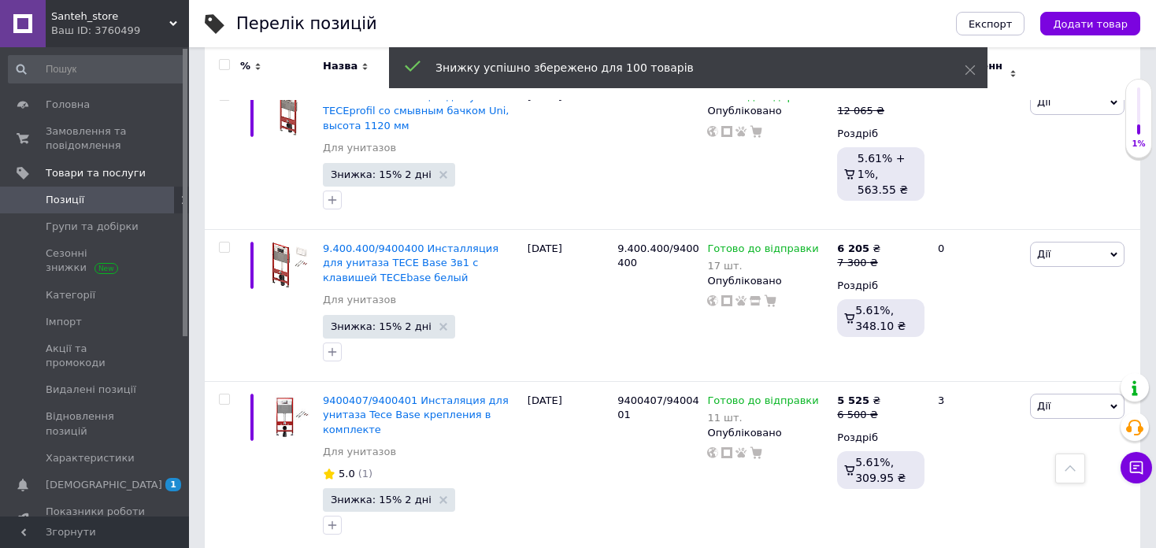
scroll to position [14801, 0]
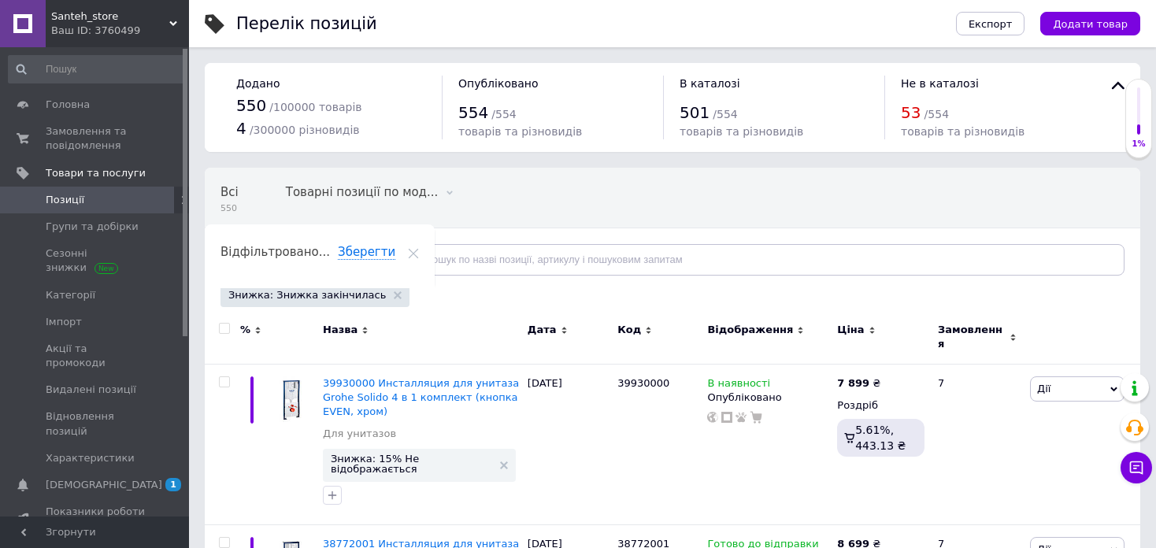
click at [225, 328] on input "checkbox" at bounding box center [224, 329] width 10 height 10
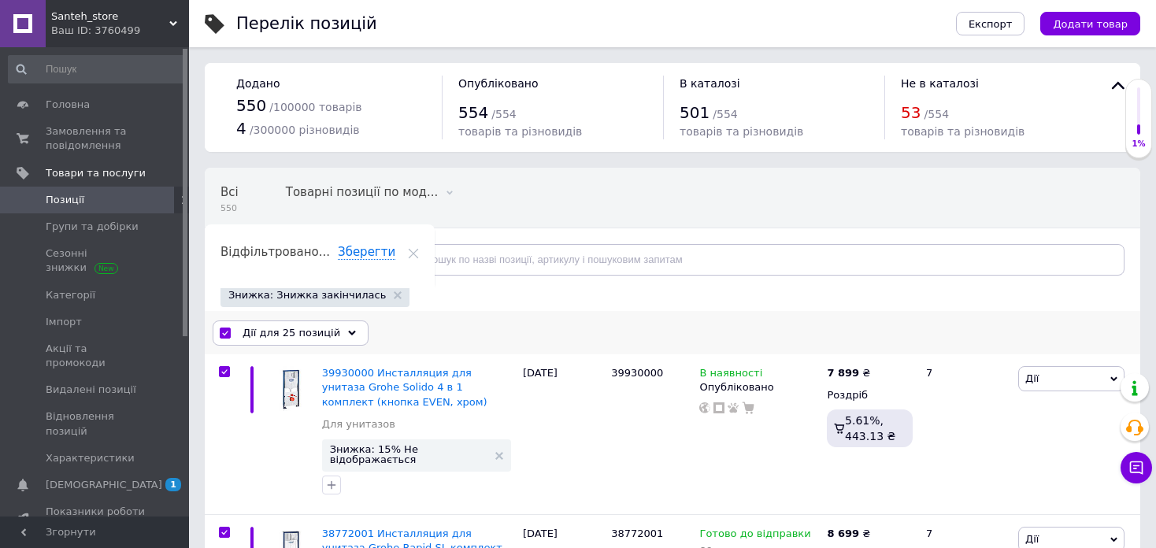
click at [324, 332] on span "Дії для 25 позицій" at bounding box center [291, 333] width 98 height 14
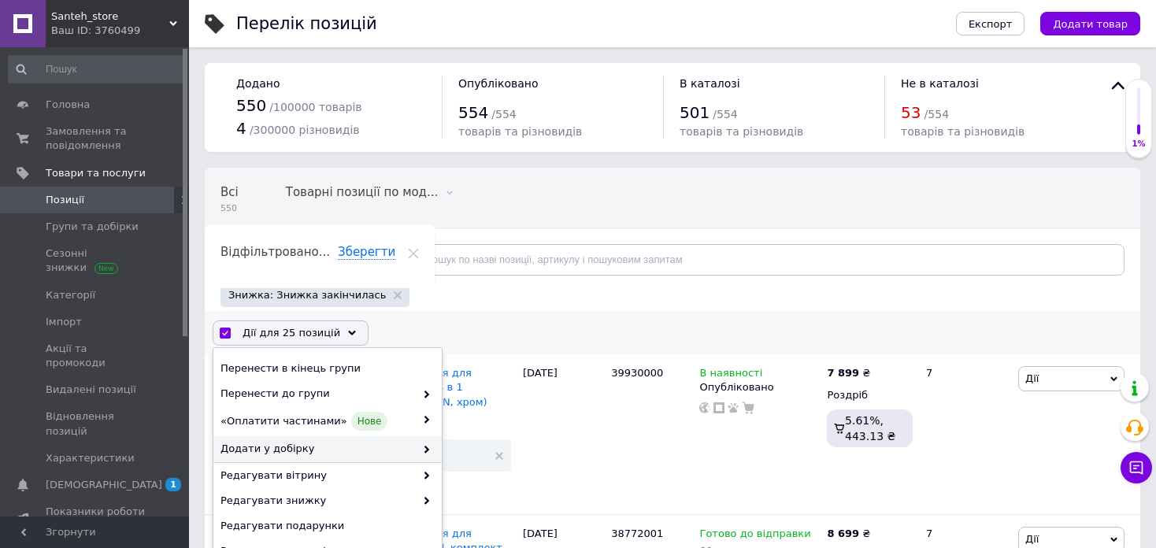
scroll to position [79, 0]
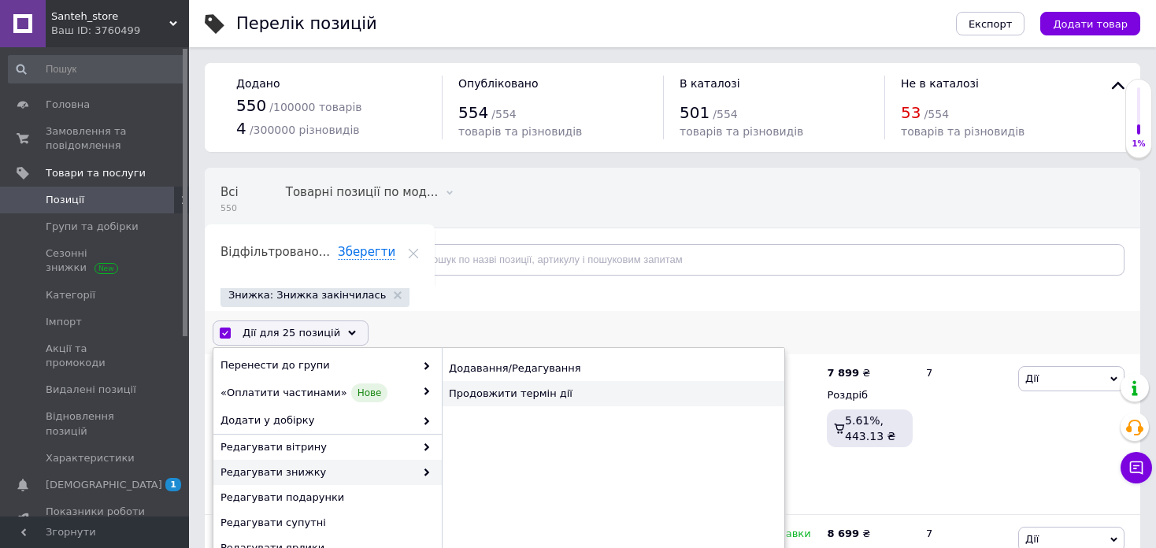
click at [478, 391] on div "Продовжити термін дії" at bounding box center [613, 393] width 342 height 25
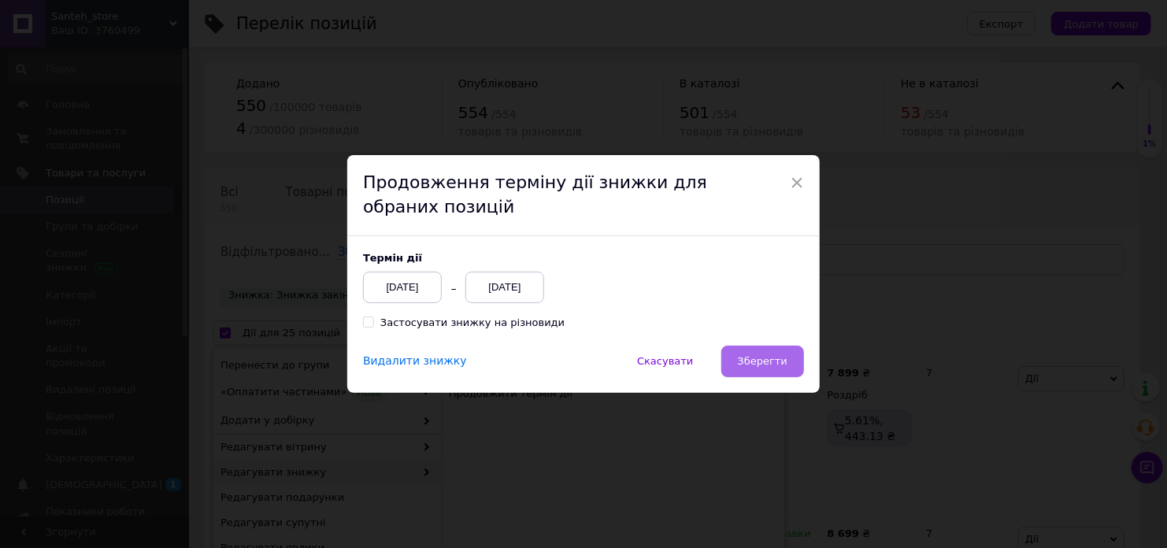
click at [790, 374] on button "Зберегти" at bounding box center [762, 361] width 83 height 31
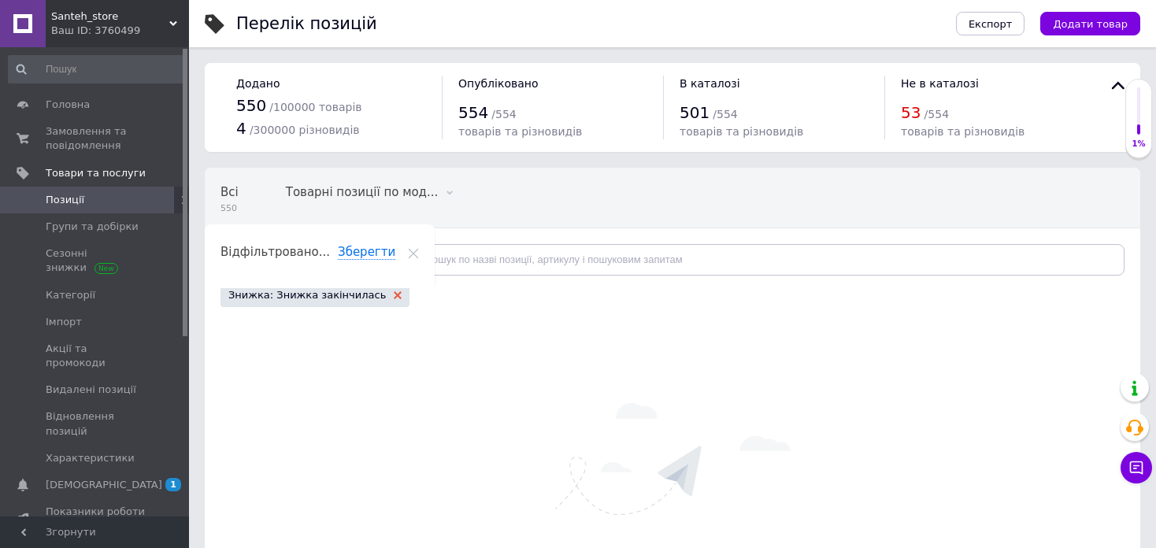
click at [394, 296] on use at bounding box center [398, 295] width 8 height 8
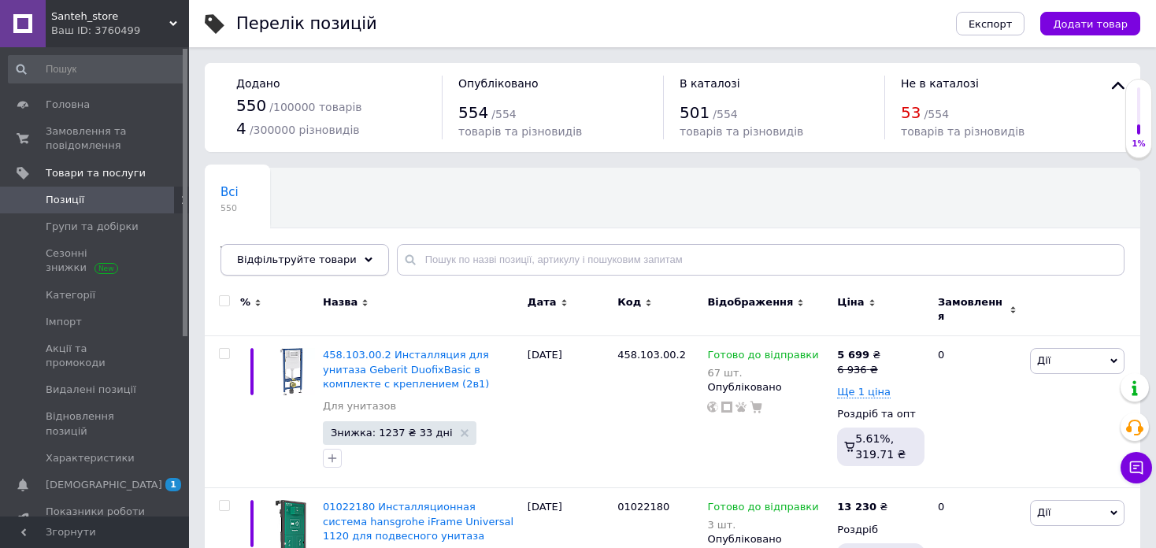
click at [341, 256] on div "Відфільтруйте товари" at bounding box center [304, 259] width 168 height 31
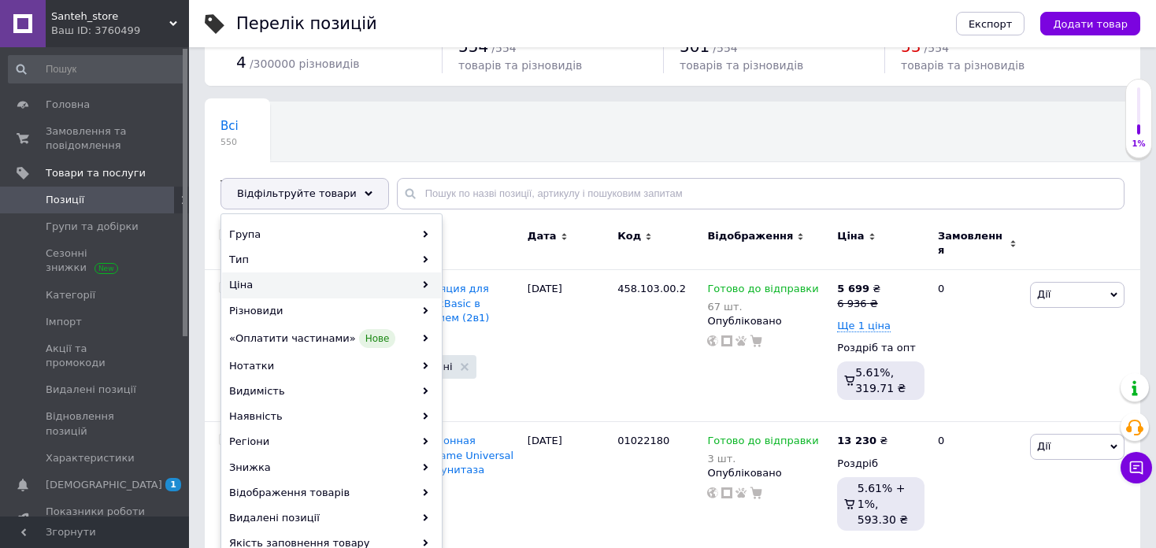
scroll to position [157, 0]
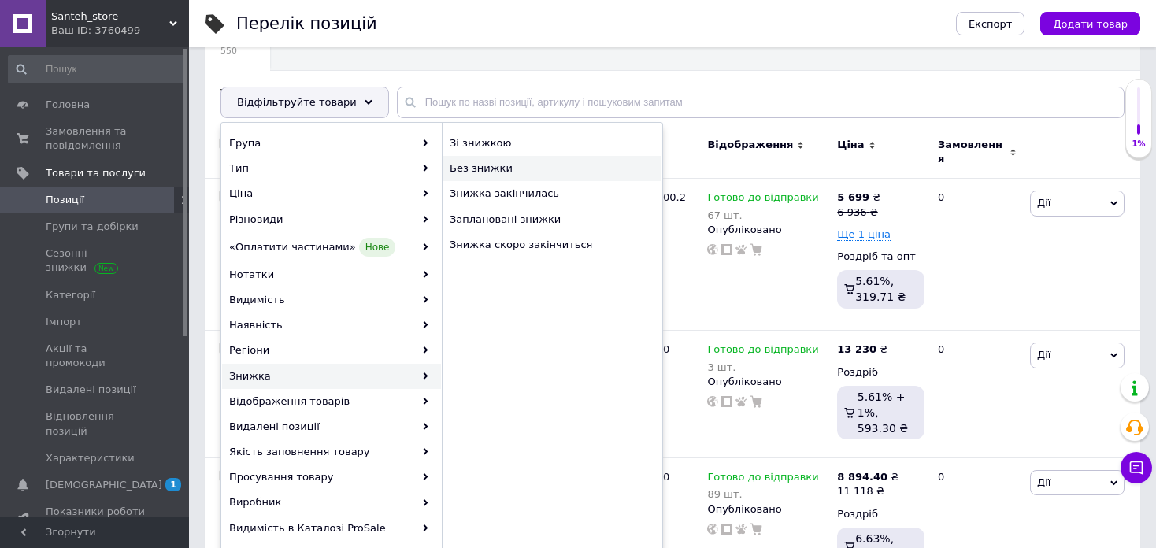
click at [484, 161] on span "Без знижки" at bounding box center [539, 168] width 179 height 14
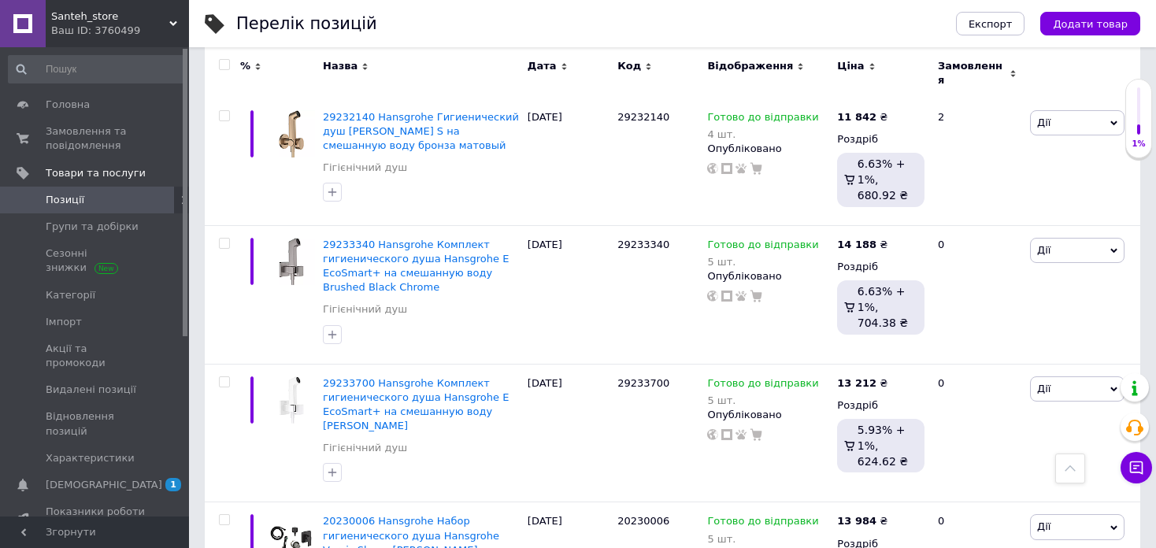
scroll to position [12466, 0]
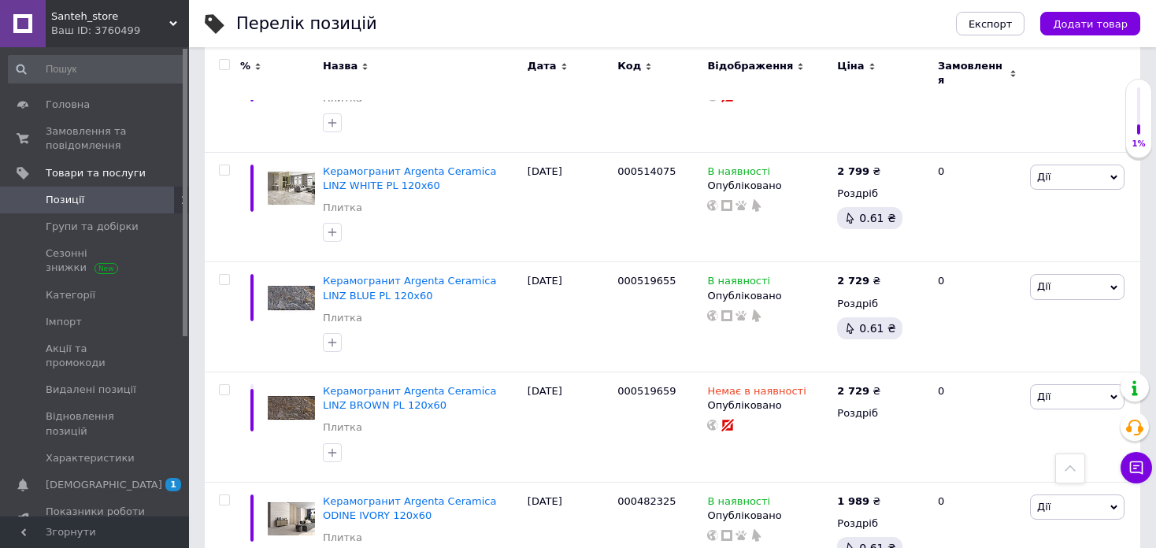
scroll to position [12244, 0]
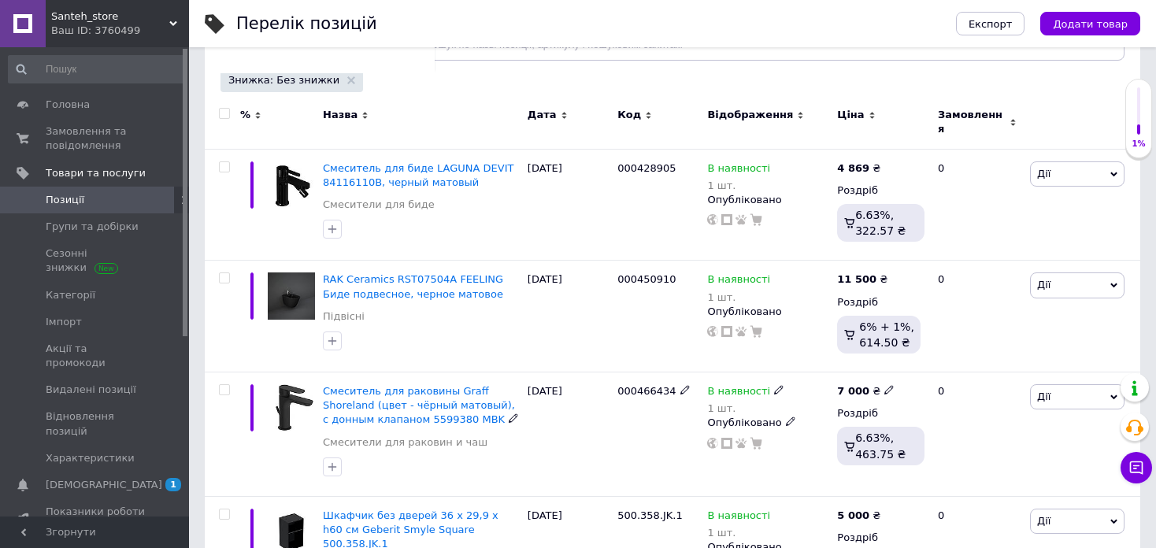
scroll to position [57, 0]
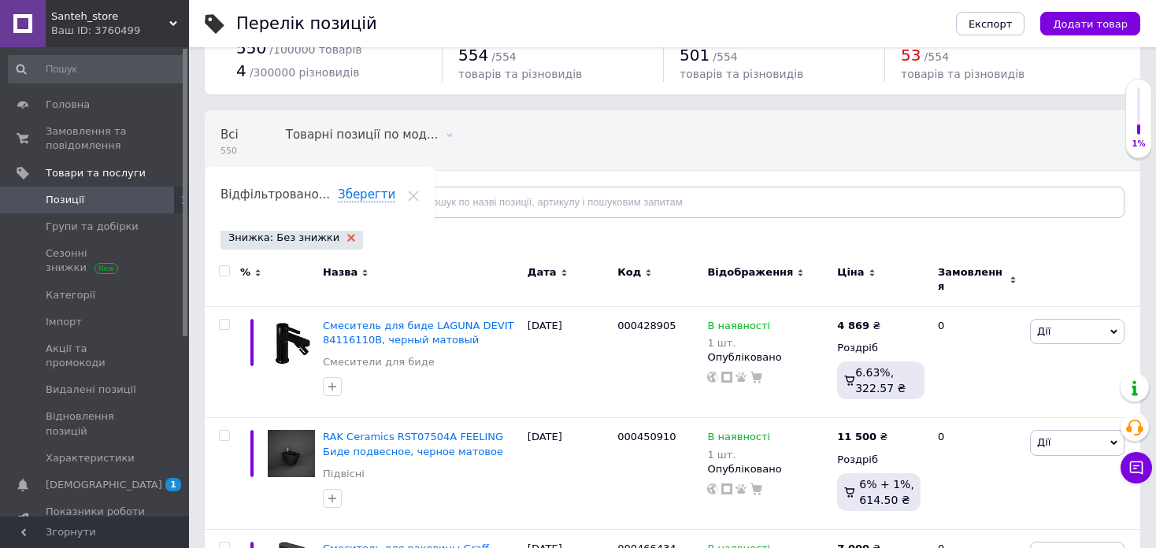
click at [347, 234] on use at bounding box center [351, 238] width 8 height 8
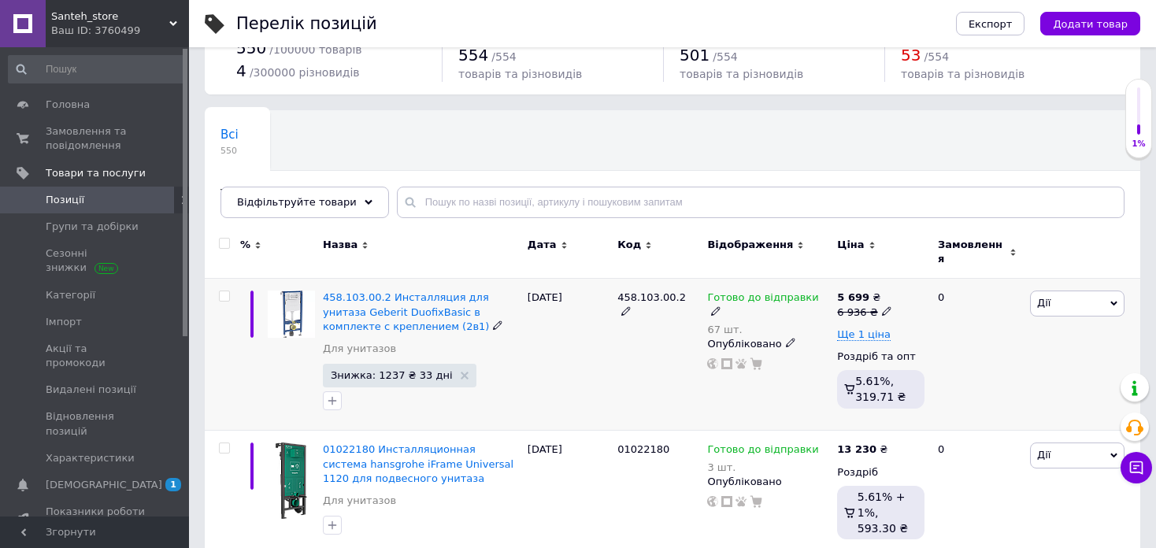
click at [555, 369] on div "07.08.2025" at bounding box center [569, 355] width 90 height 152
click at [78, 140] on span "Замовлення та повідомлення" at bounding box center [96, 138] width 100 height 28
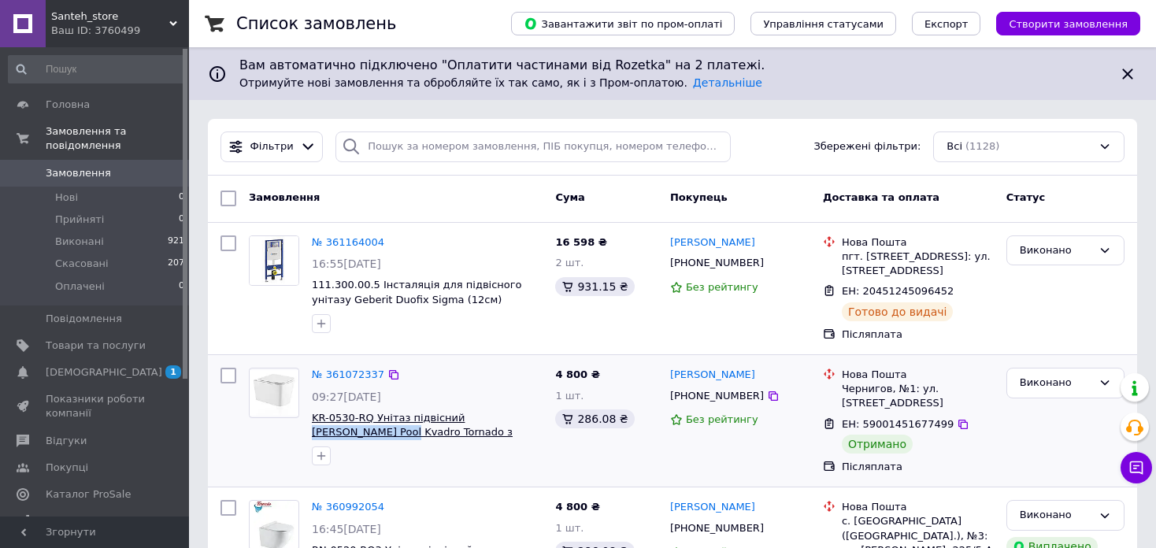
drag, startPoint x: 535, startPoint y: 423, endPoint x: 450, endPoint y: 411, distance: 86.6
click at [450, 411] on span "KR-0530-RQ Унітаз підвісний [PERSON_NAME] Pool Kvadro Tornado з сидінням Soft C…" at bounding box center [427, 425] width 231 height 29
copy span "Koller Pool Kvadro"
